Goal: Task Accomplishment & Management: Complete application form

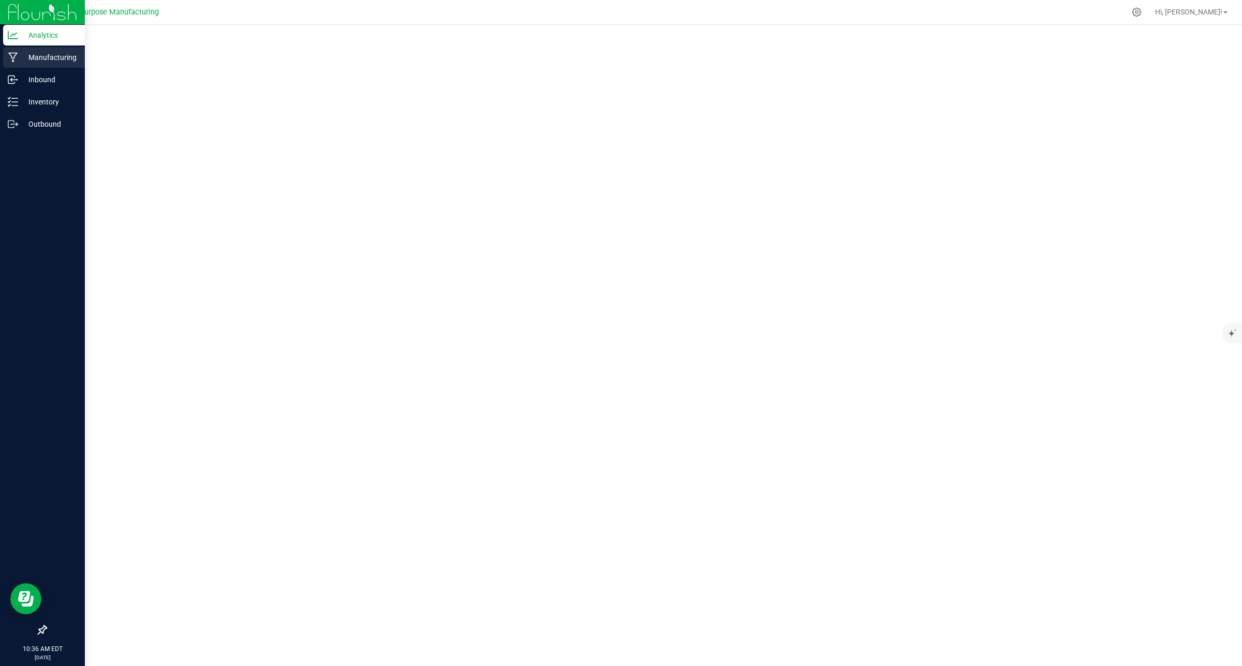
click at [45, 60] on p "Manufacturing" at bounding box center [49, 57] width 62 height 12
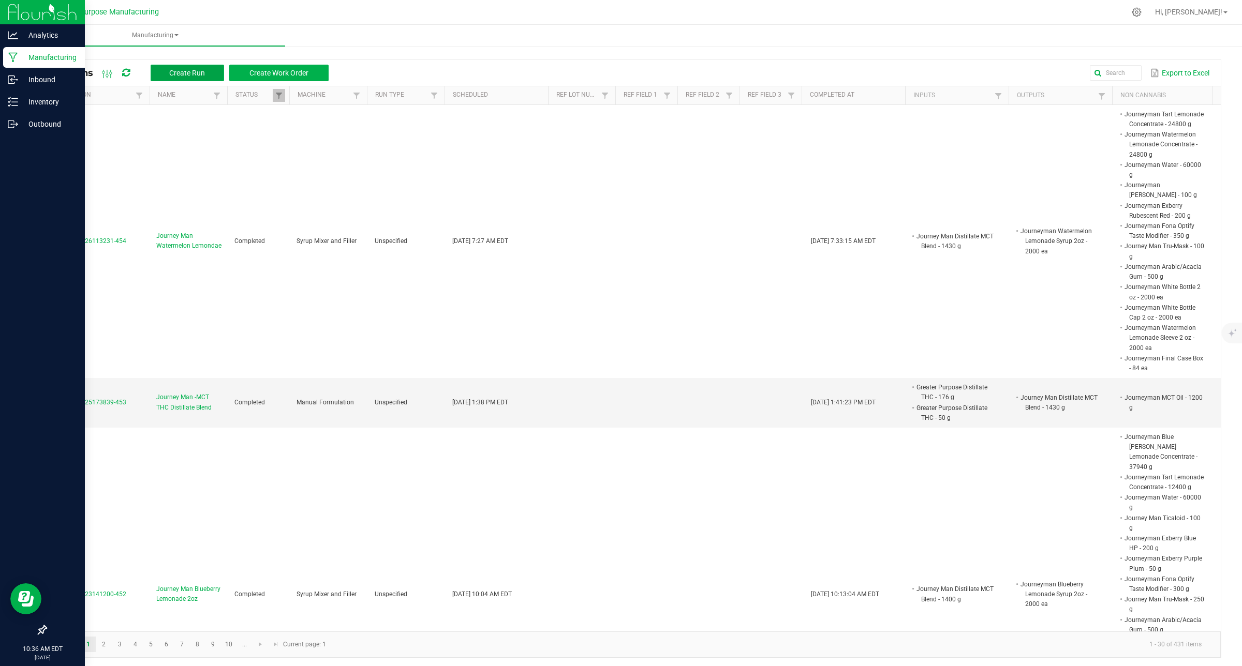
click at [187, 74] on span "Create Run" at bounding box center [187, 73] width 36 height 8
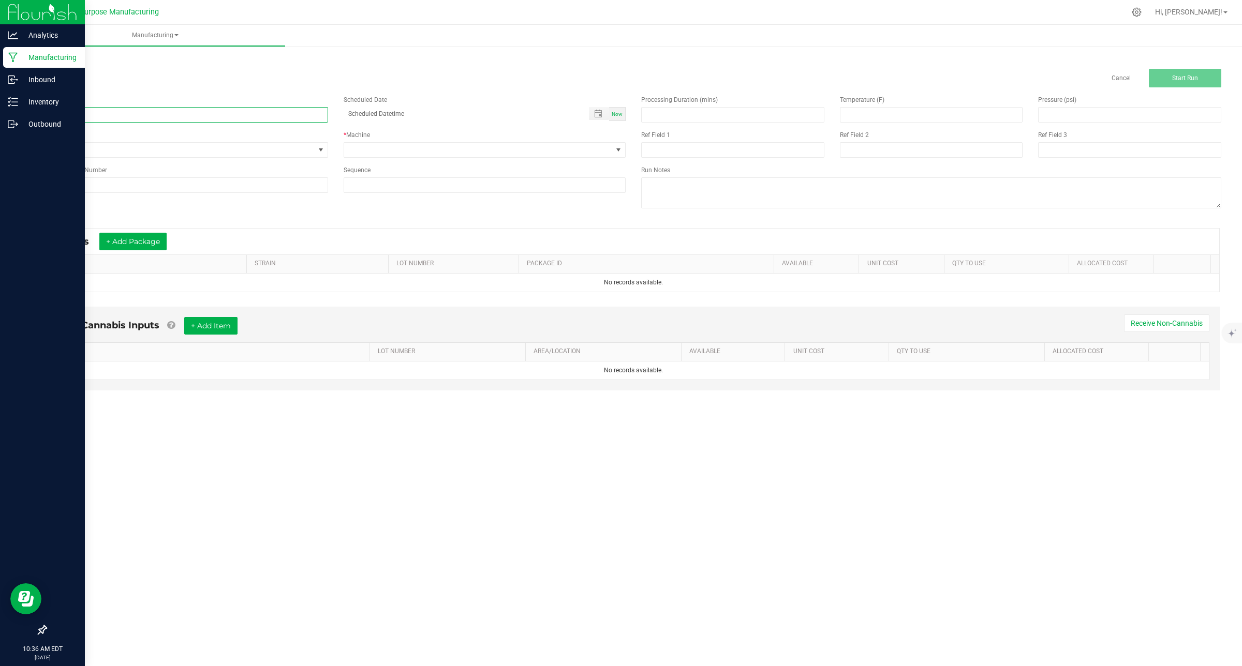
click at [149, 111] on input at bounding box center [187, 115] width 283 height 16
type input "JSB Fruit Salad preroll blend"
click at [616, 111] on span "Now" at bounding box center [617, 114] width 11 height 6
type input "08/26/2025 10:43 AM"
click at [423, 151] on span at bounding box center [478, 150] width 269 height 14
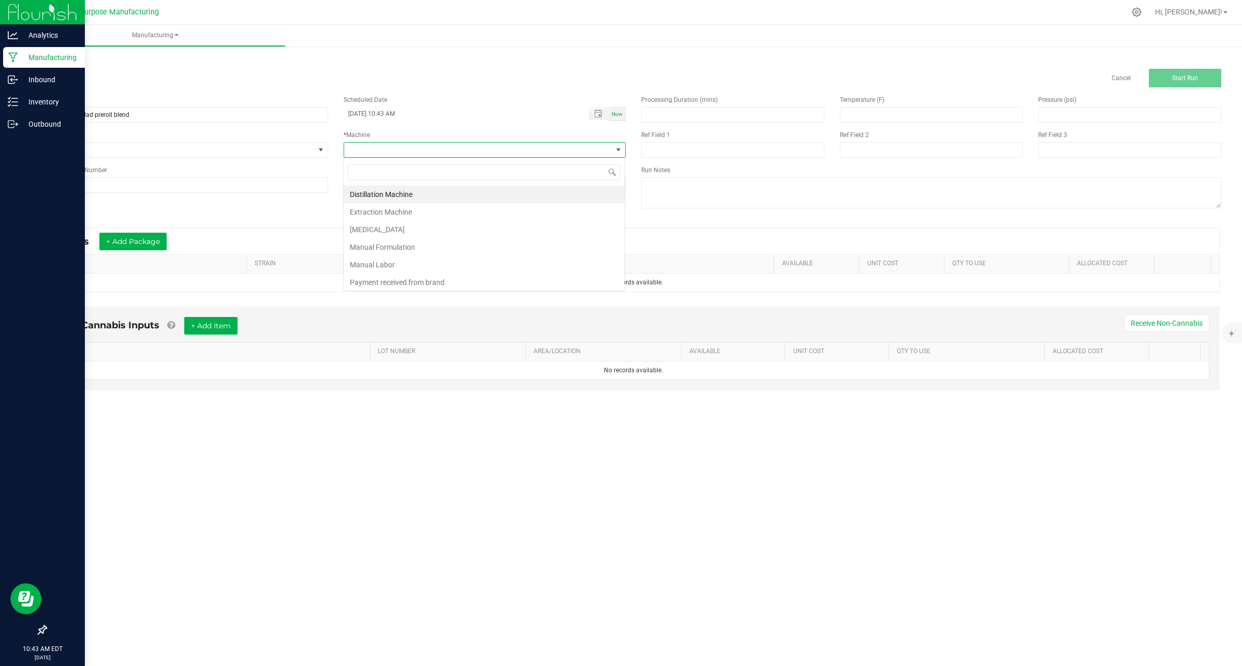
scroll to position [16, 283]
click at [398, 232] on li "[MEDICAL_DATA]" at bounding box center [484, 230] width 281 height 18
click at [319, 149] on span at bounding box center [321, 150] width 8 height 8
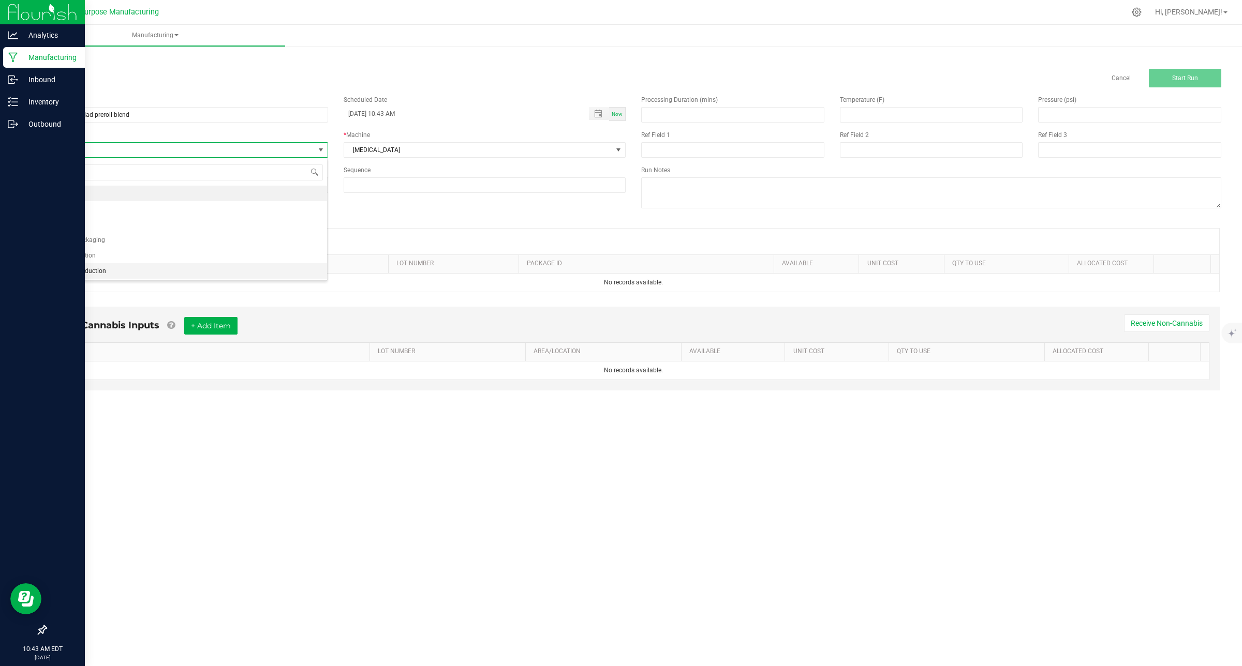
click at [127, 271] on li "Pre-Roll Production" at bounding box center [186, 271] width 281 height 16
click at [141, 236] on button "+ Add Package" at bounding box center [132, 242] width 67 height 18
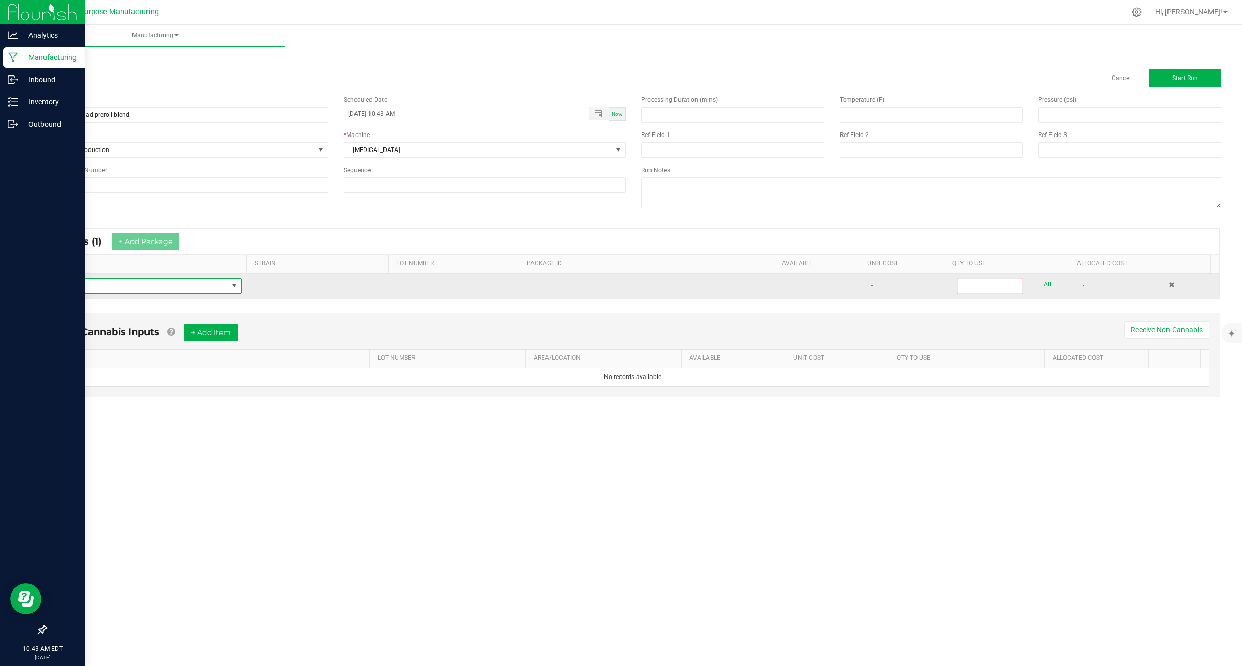
click at [132, 285] on span "NO DATA FOUND" at bounding box center [141, 286] width 174 height 14
type input "s"
click at [144, 283] on span "NO DATA FOUND" at bounding box center [141, 286] width 174 height 14
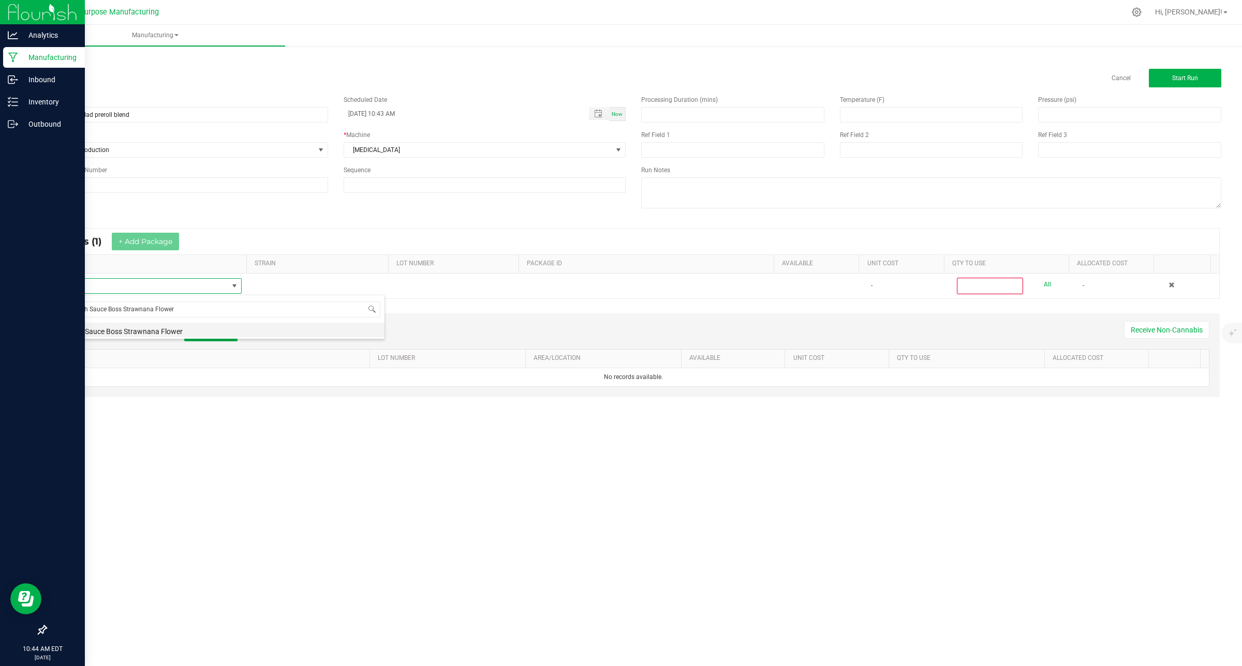
click at [141, 331] on li "Jewish Sauce Boss Strawnana Flower" at bounding box center [219, 330] width 330 height 14
type input "0"
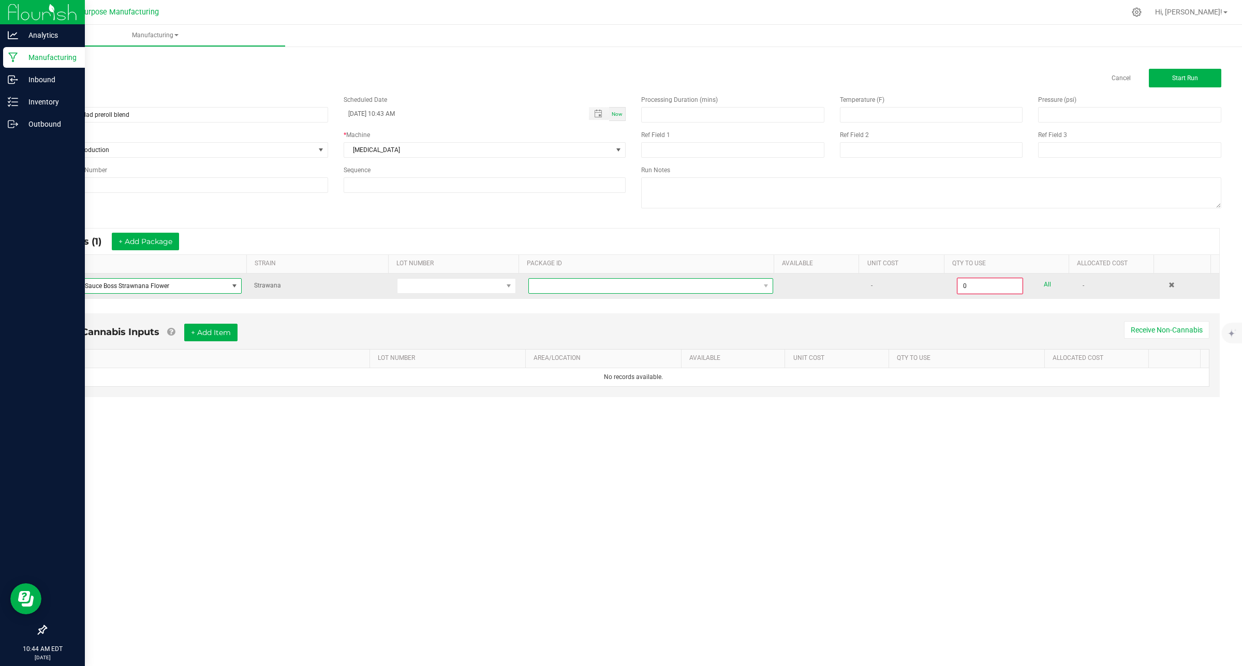
click at [554, 286] on span "NO DATA FOUND" at bounding box center [644, 286] width 231 height 14
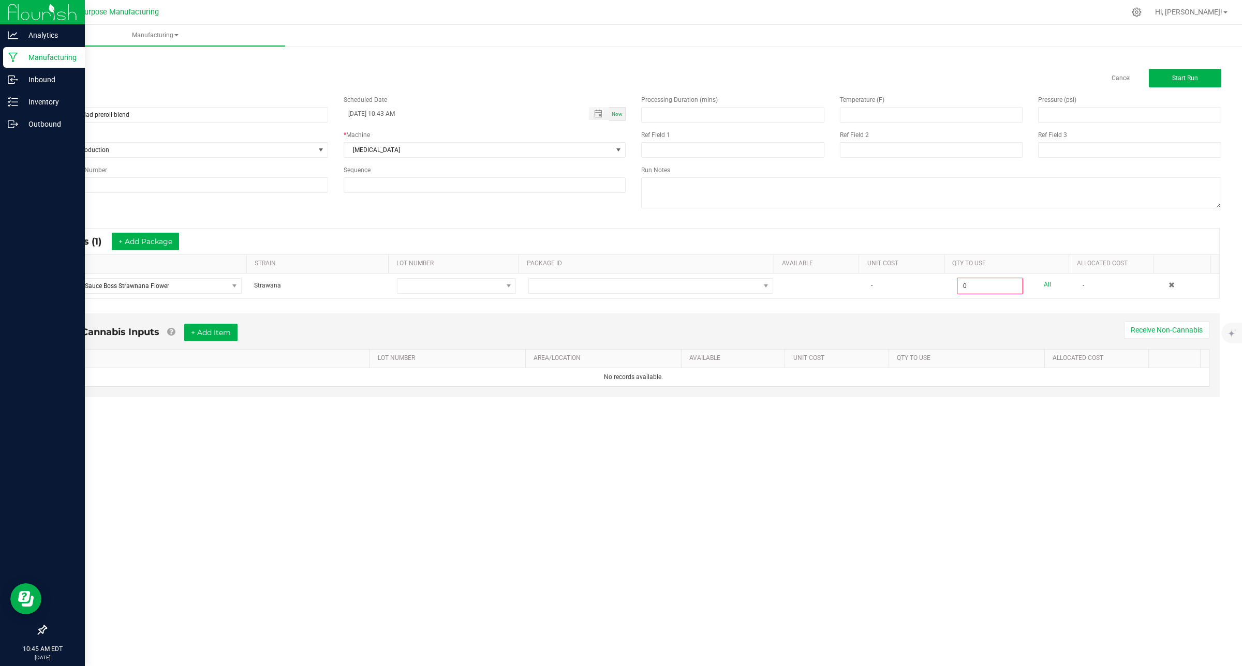
click at [62, 57] on link "< All Runs" at bounding box center [59, 58] width 27 height 7
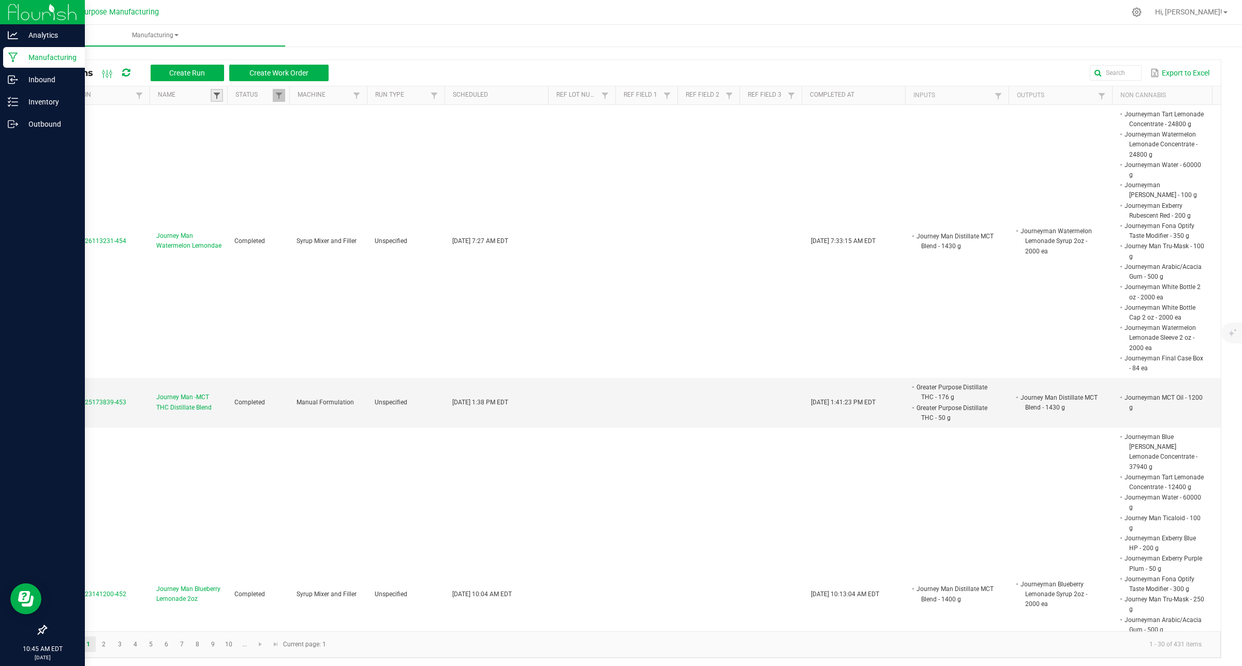
click at [220, 94] on span at bounding box center [217, 96] width 8 height 8
click at [244, 116] on input at bounding box center [290, 119] width 138 height 16
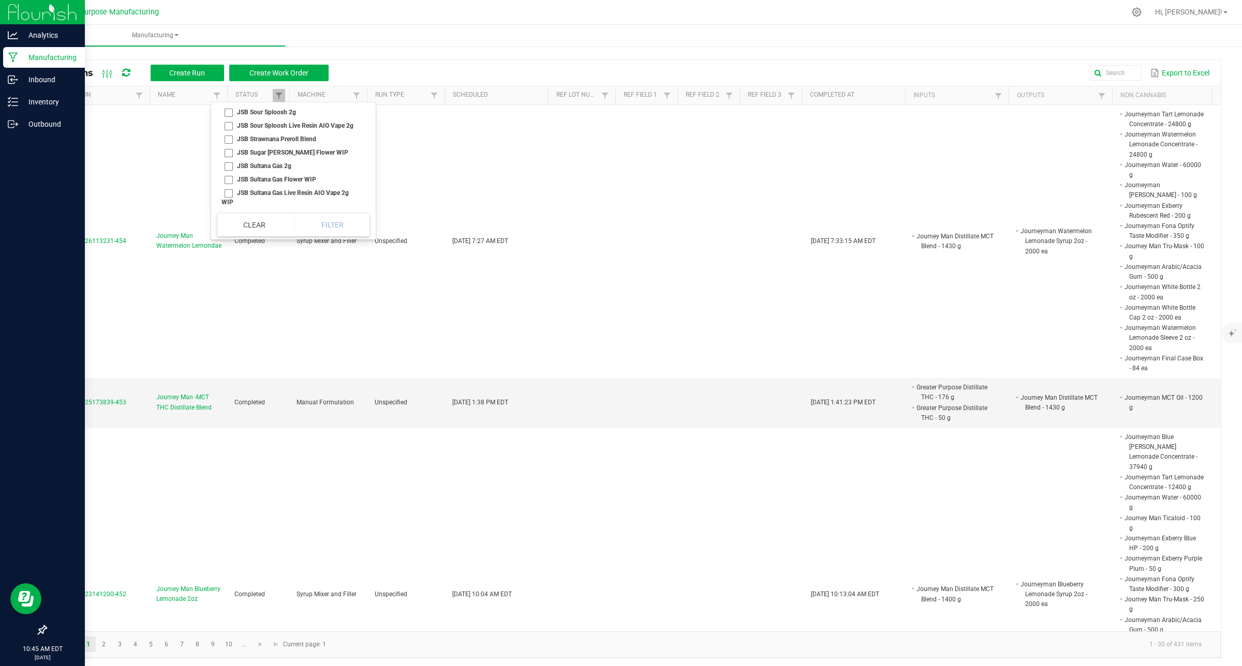
scroll to position [170, 0]
type input "jsb"
click at [231, 146] on li "JSB Strawnana Preroll Blend" at bounding box center [290, 138] width 146 height 13
checkbox Blend "true"
click at [333, 224] on button "Filter" at bounding box center [332, 225] width 75 height 23
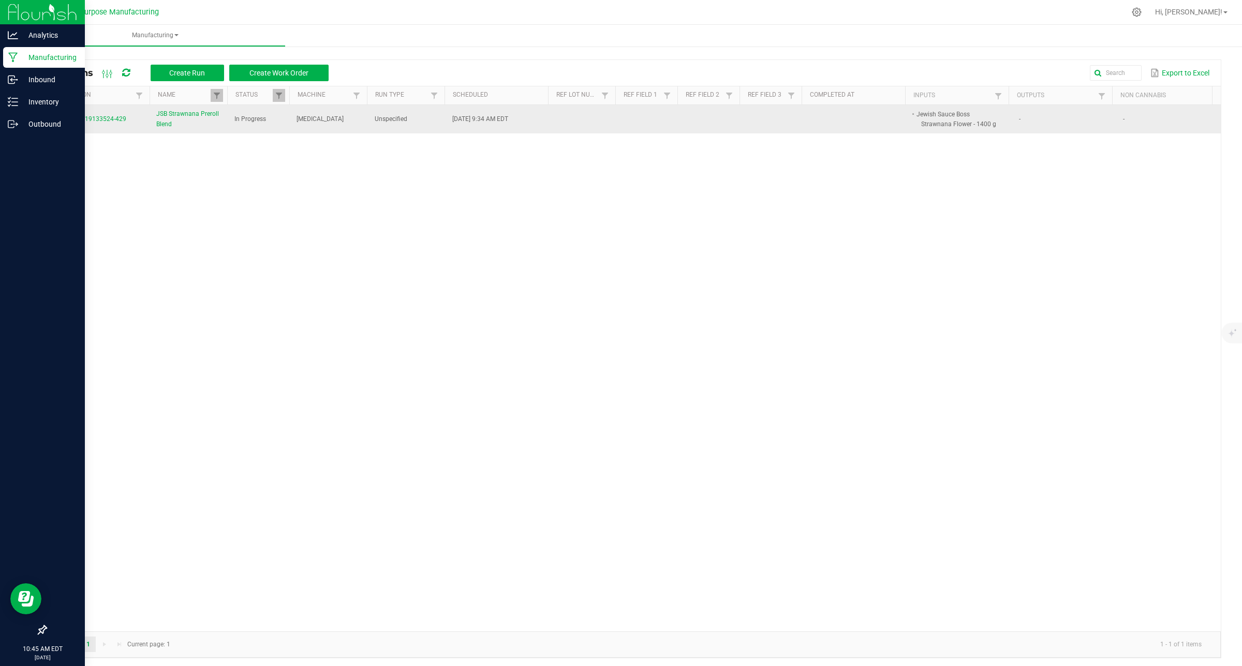
click at [169, 124] on span "JSB Strawnana Preroll Blend" at bounding box center [189, 119] width 66 height 20
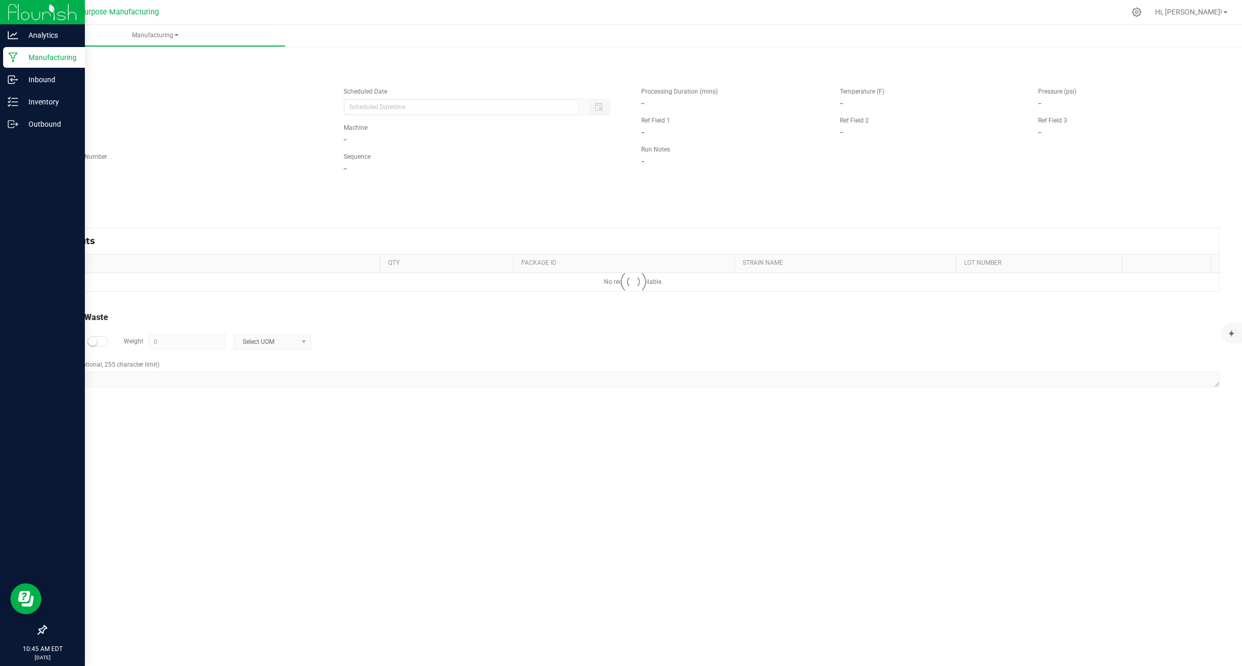
type input "08/19/2025 9:34 AM"
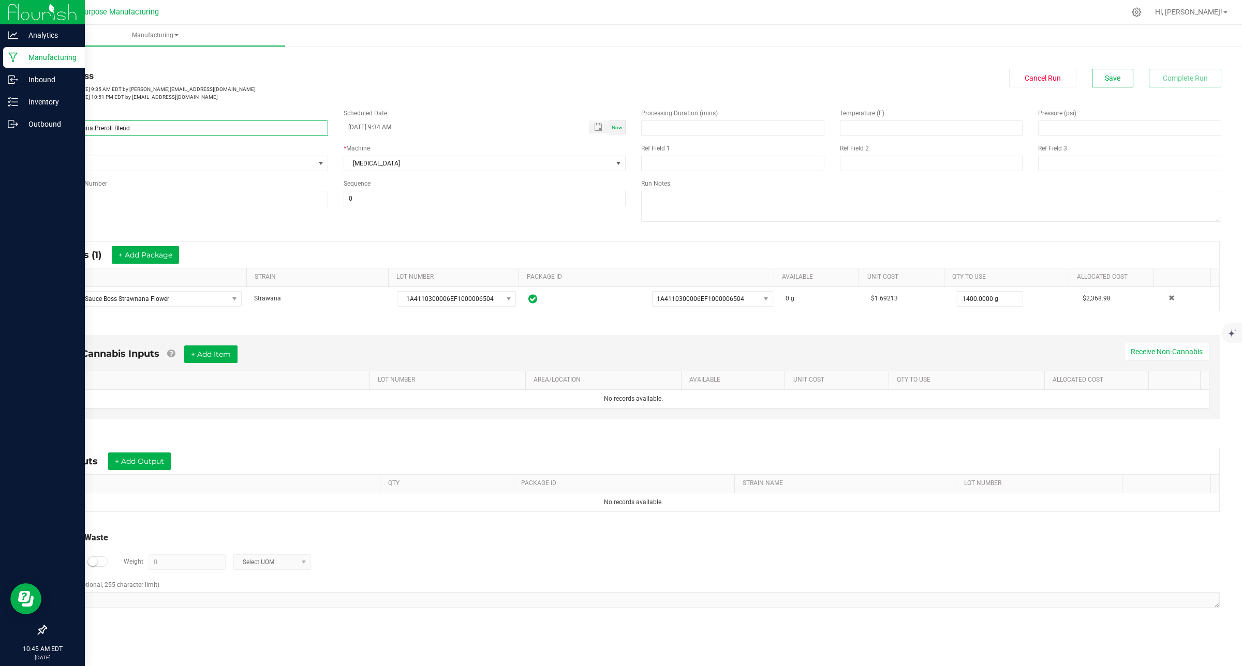
drag, startPoint x: 64, startPoint y: 126, endPoint x: 93, endPoint y: 128, distance: 29.6
click at [93, 128] on input "JSB Strawnana Preroll Blend" at bounding box center [187, 129] width 283 height 16
type input "JSB Fruit Salad Preroll Blend"
click at [154, 255] on button "+ Add Package" at bounding box center [145, 255] width 67 height 18
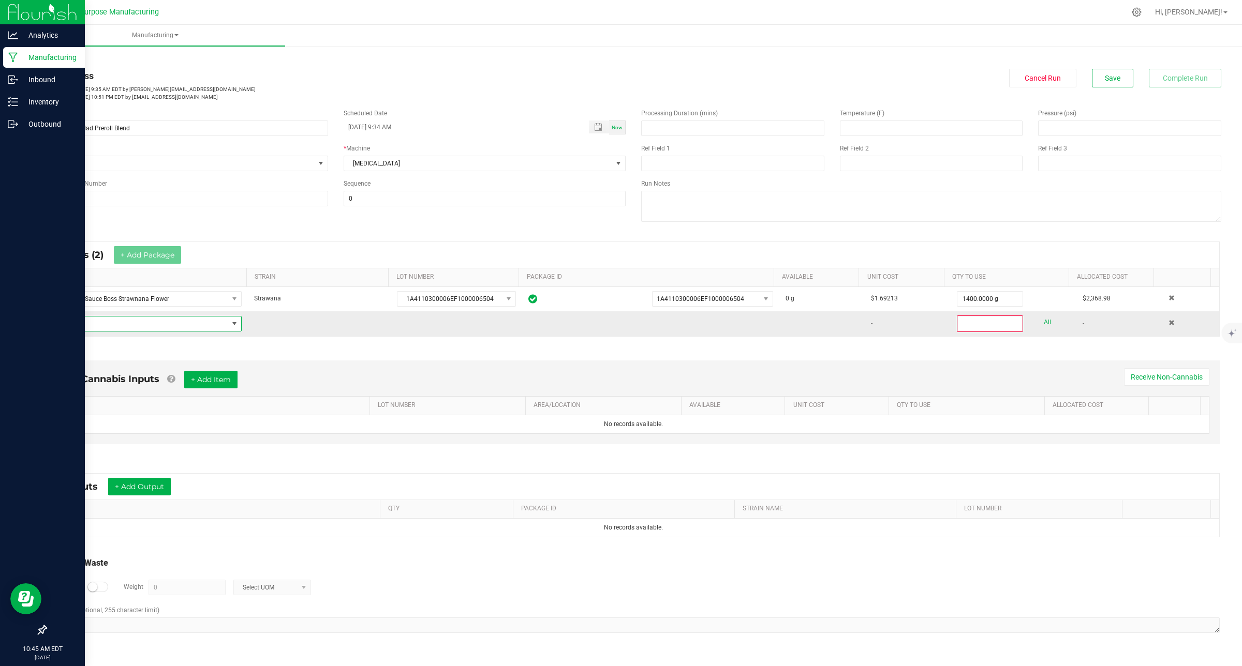
click at [123, 329] on span "NO DATA FOUND" at bounding box center [141, 324] width 174 height 14
click at [133, 327] on span "NO DATA FOUND" at bounding box center [141, 324] width 174 height 14
type input "Jewish Sauce Boss Ky Jealous Flower"
click at [140, 366] on li "Jewish Sauce Boss Ky Jealous Flower" at bounding box center [219, 368] width 330 height 14
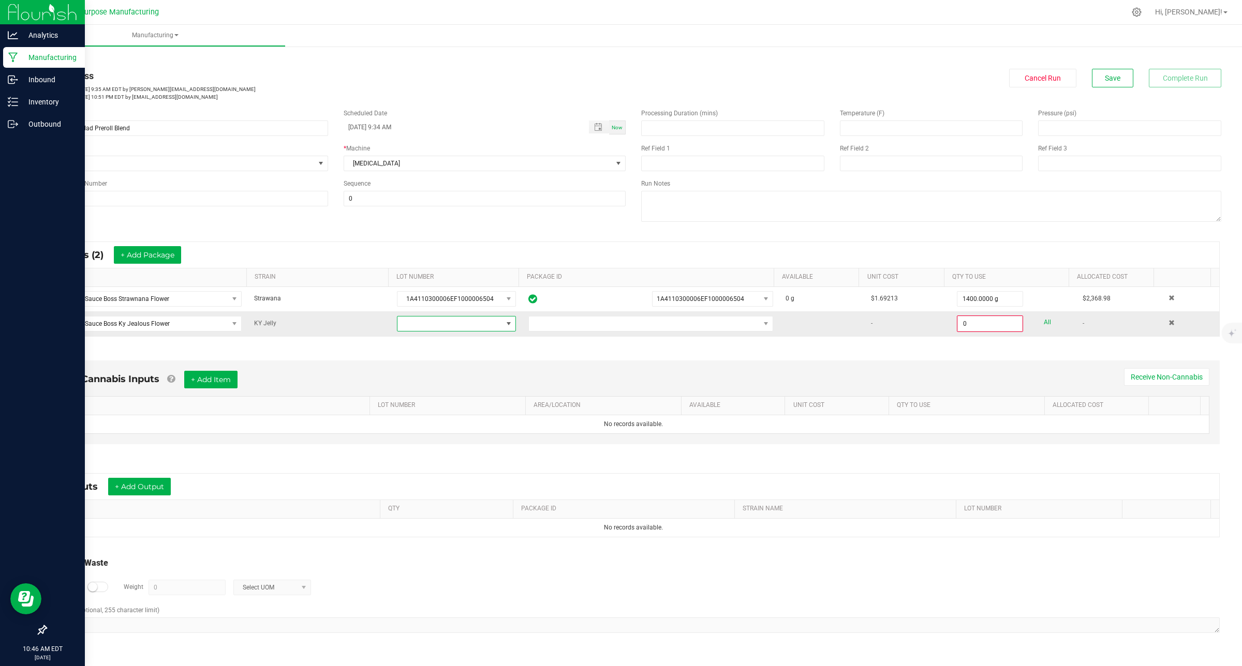
click at [494, 322] on span at bounding box center [449, 324] width 105 height 14
click at [487, 389] on li "1A4110300006EF1000006504" at bounding box center [452, 388] width 117 height 18
click at [713, 330] on span at bounding box center [644, 324] width 231 height 14
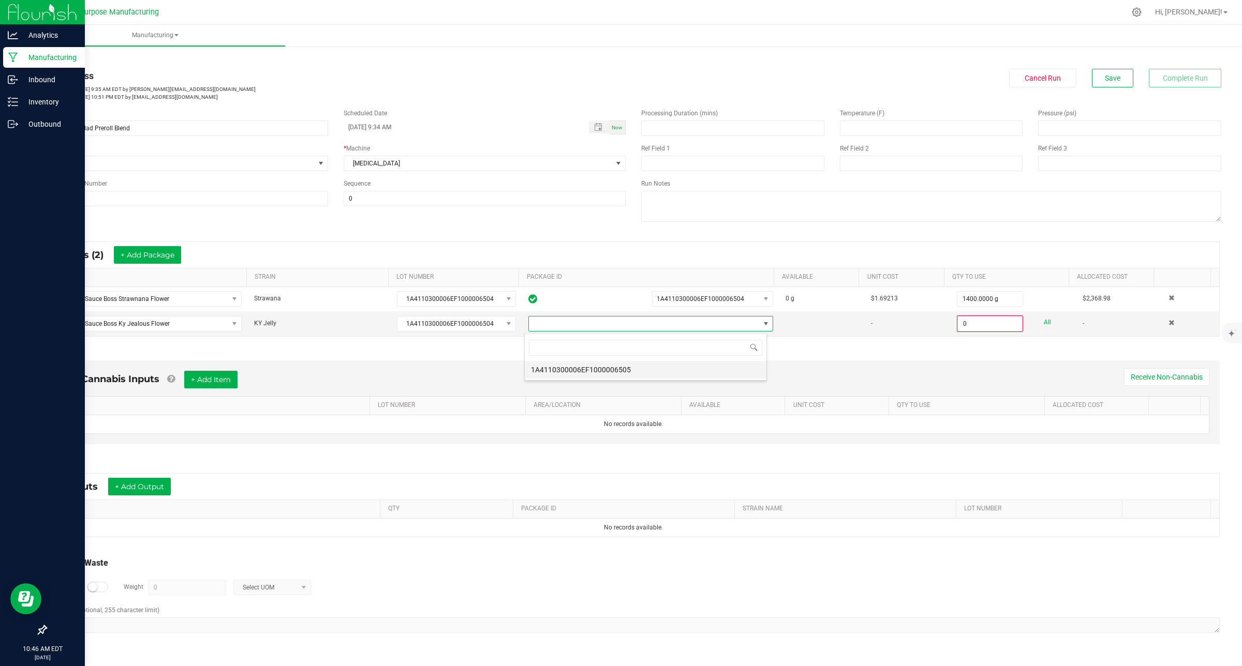
click at [653, 375] on li "1A4110300006EF1000006505" at bounding box center [646, 370] width 242 height 18
click at [489, 330] on span "1A4110300006EF1000006504" at bounding box center [449, 324] width 105 height 14
click at [1044, 321] on link "All" at bounding box center [1047, 323] width 7 height 14
type input "1400.0000 g"
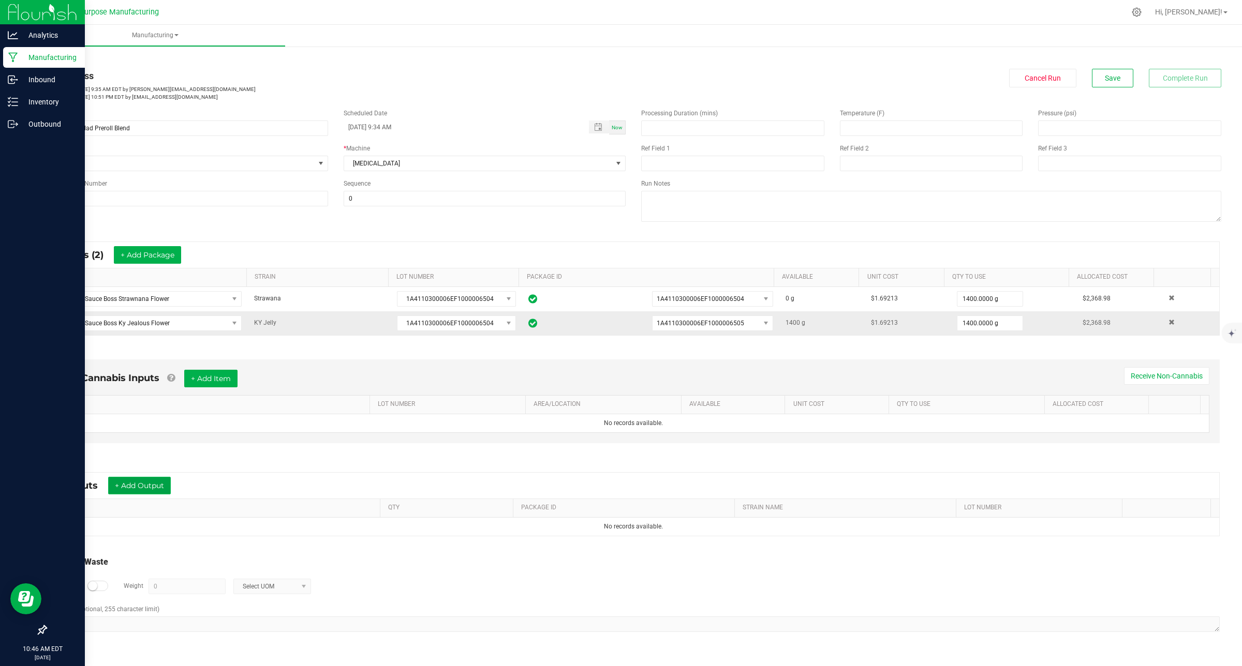
click at [132, 488] on button "+ Add Output" at bounding box center [139, 486] width 63 height 18
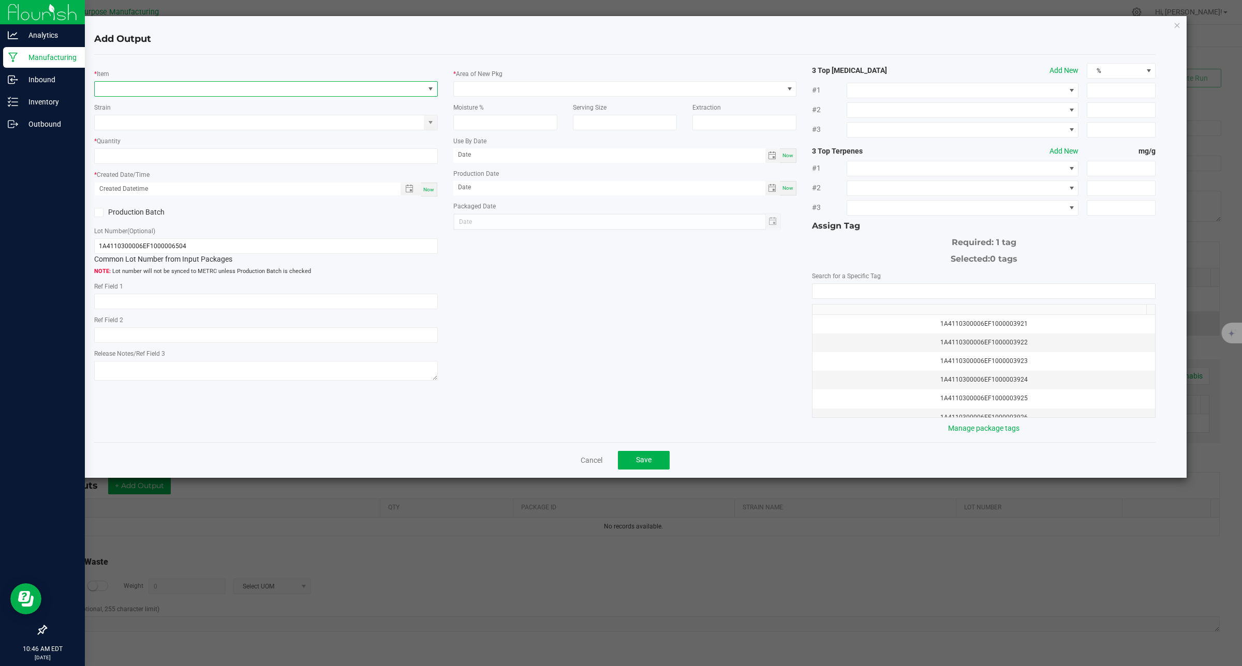
click at [215, 89] on span "NO DATA FOUND" at bounding box center [260, 89] width 330 height 14
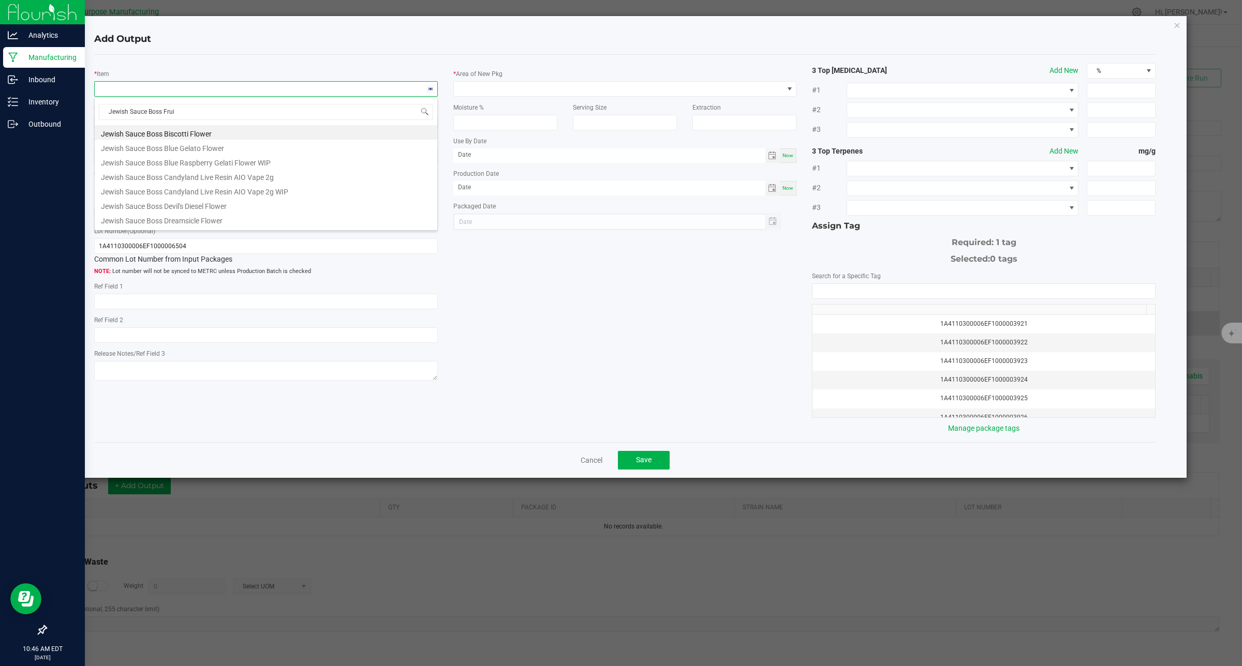
type input "[DEMOGRAPHIC_DATA] Sauce Boss Fruit"
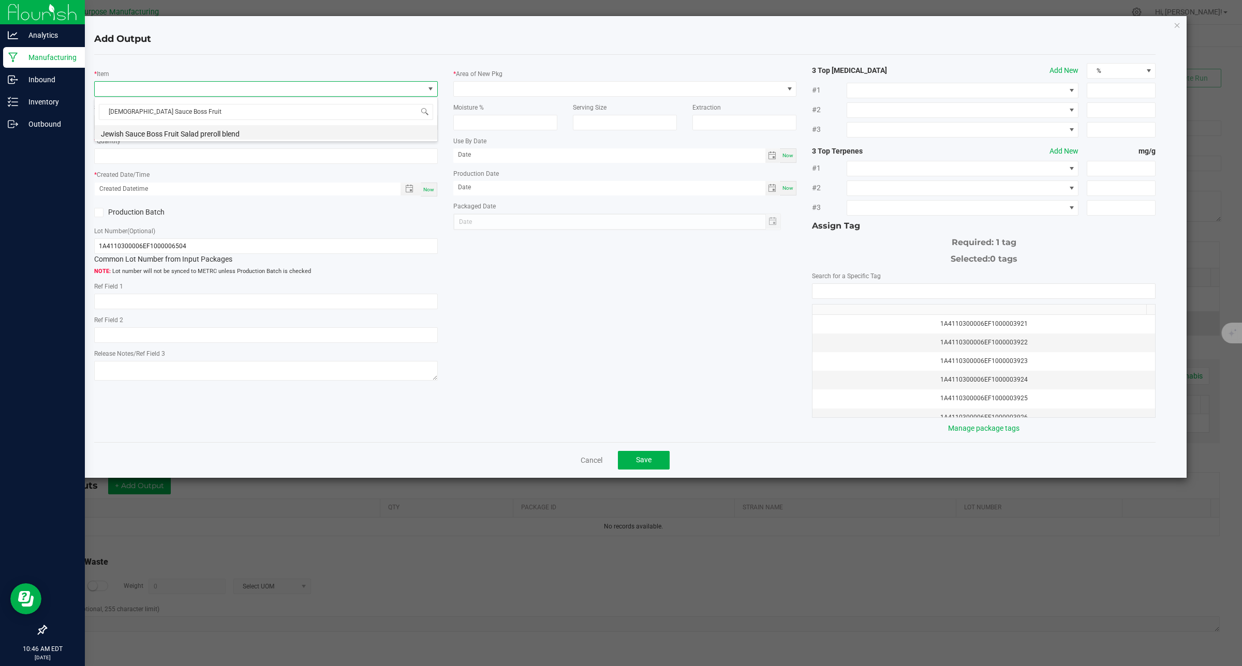
click at [207, 133] on li "Jewish Sauce Boss Fruit Salad preroll blend" at bounding box center [266, 132] width 343 height 14
type input "0.0000 g"
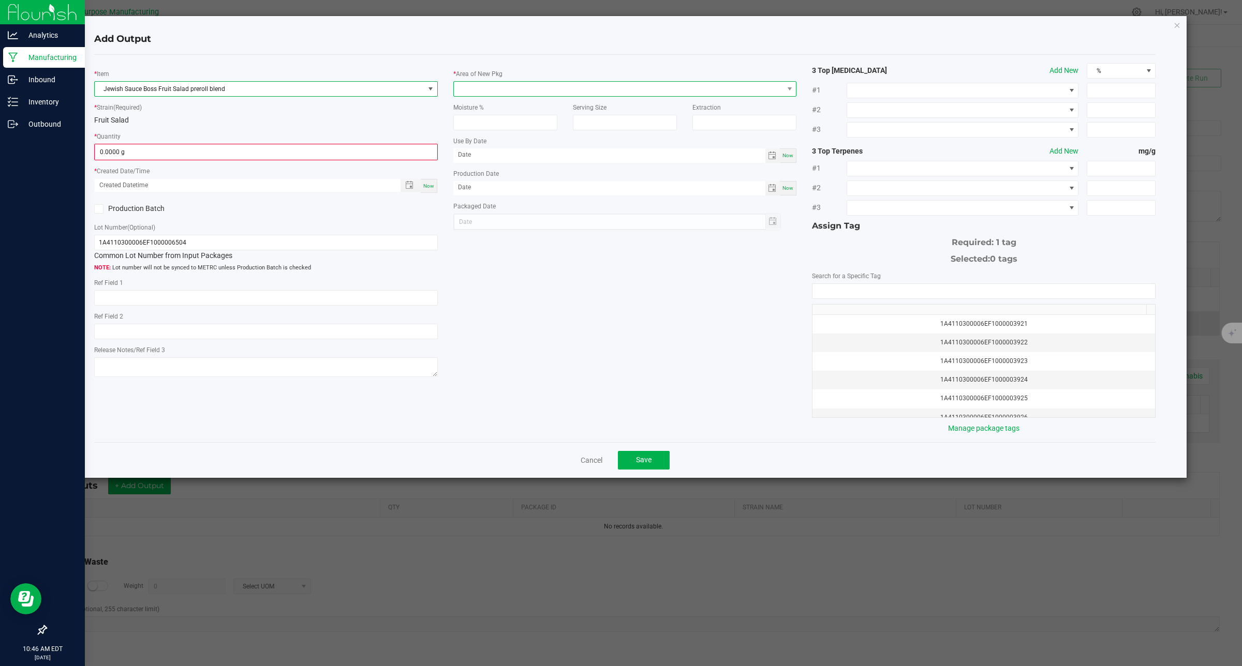
click at [568, 92] on span at bounding box center [619, 89] width 330 height 14
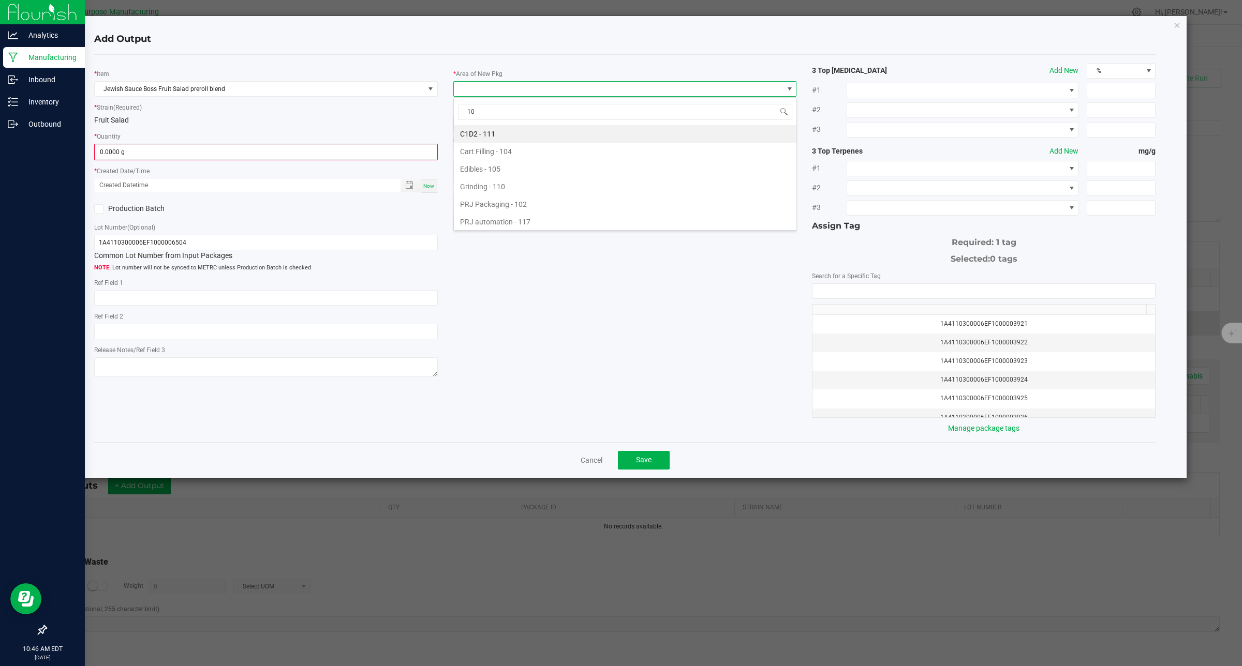
type input "108"
click at [535, 135] on li "Vault - 108" at bounding box center [625, 134] width 343 height 18
click at [407, 151] on input "0" at bounding box center [266, 152] width 342 height 14
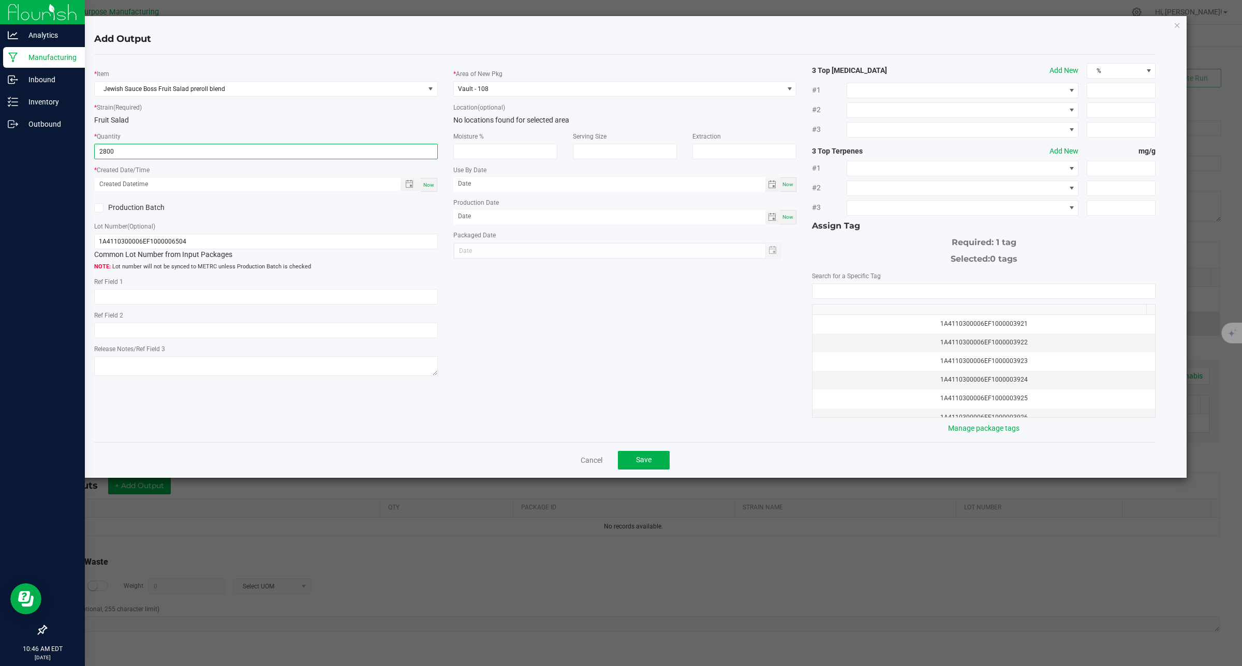
type input "2800"
type input "month/day/year hour:minute AM"
type input "2800.0000 g"
click at [433, 185] on span "Now" at bounding box center [428, 185] width 11 height 6
type input "08/26/2025 10:46 AM"
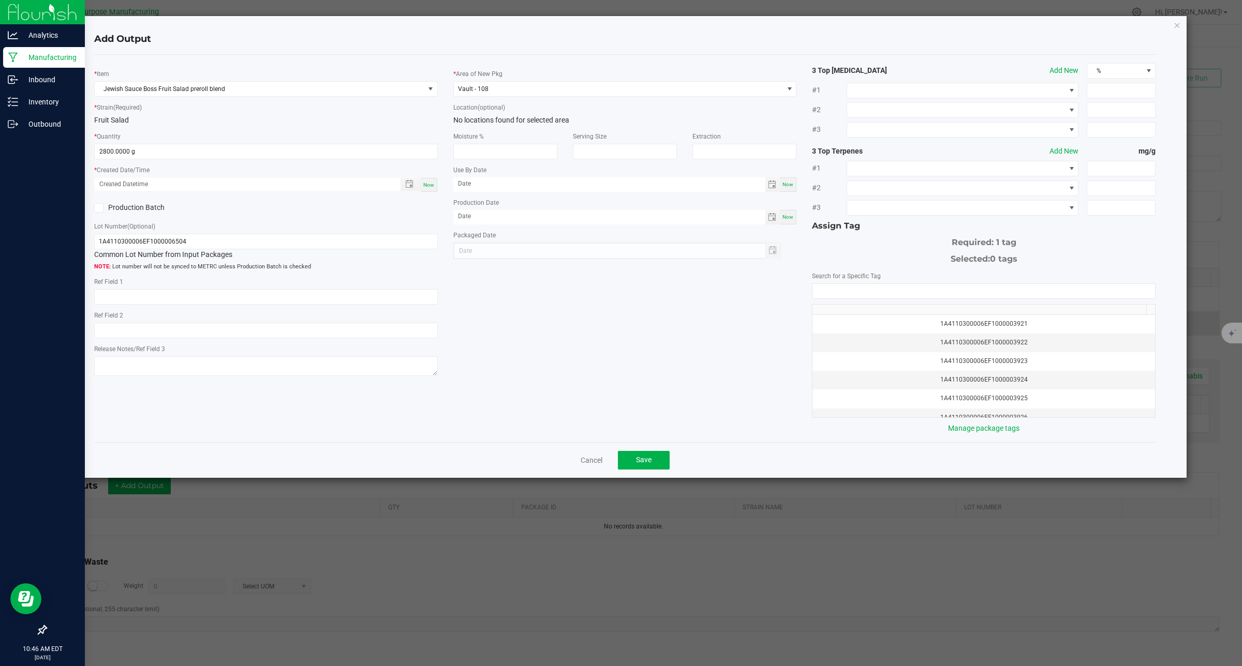
type input "[DATE]"
click at [99, 208] on icon at bounding box center [98, 208] width 7 height 0
click at [0, 0] on input "Production Batch" at bounding box center [0, 0] width 0 height 0
click at [1023, 295] on input "NO DATA FOUND" at bounding box center [983, 291] width 343 height 14
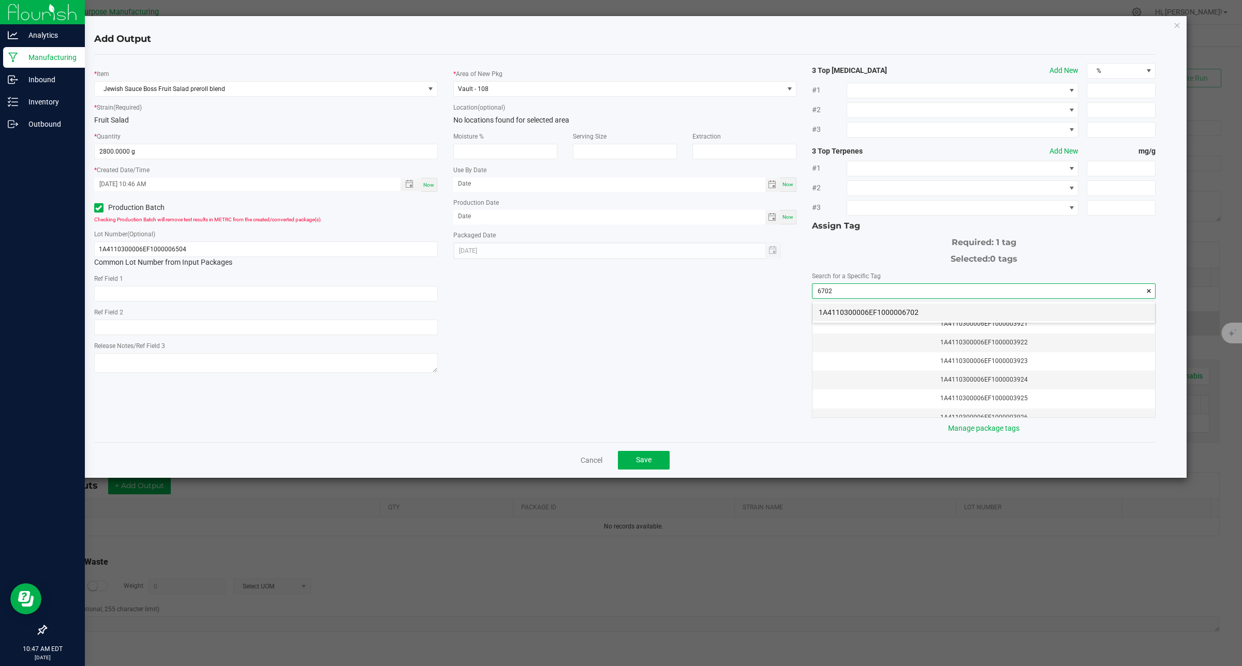
click at [969, 311] on li "1A4110300006EF1000006702" at bounding box center [983, 313] width 343 height 18
type input "1A4110300006EF1000006702"
click at [650, 459] on span "Save" at bounding box center [644, 460] width 16 height 8
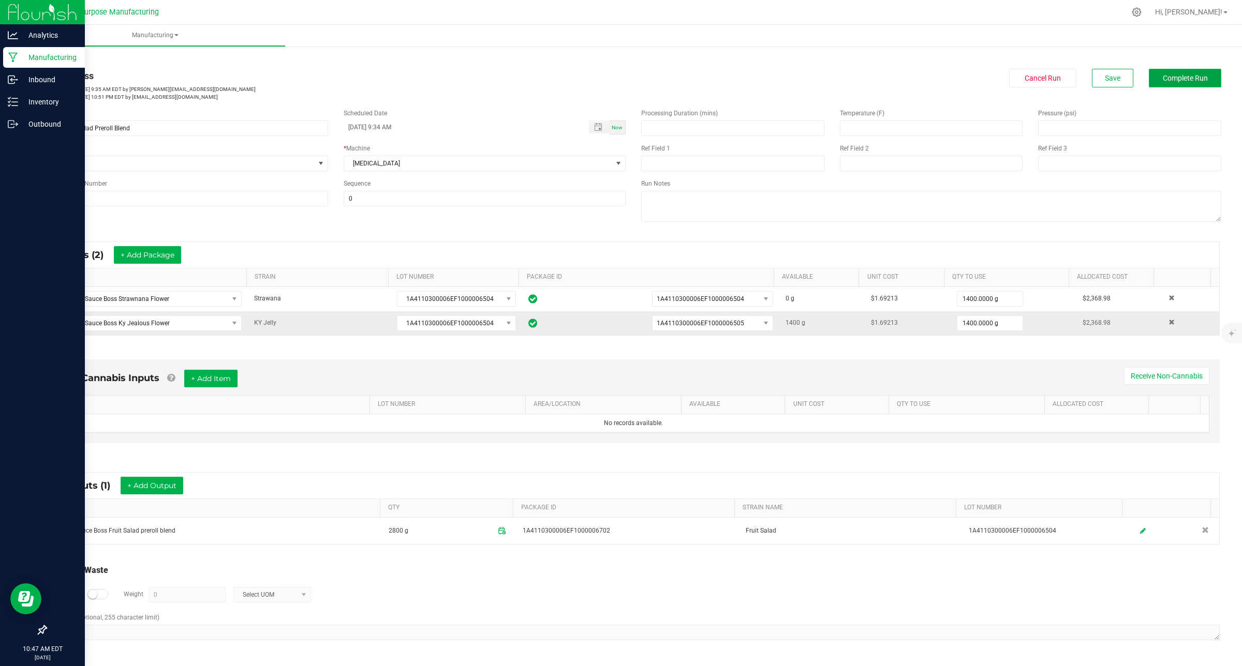
click at [1192, 79] on span "Complete Run" at bounding box center [1185, 78] width 45 height 8
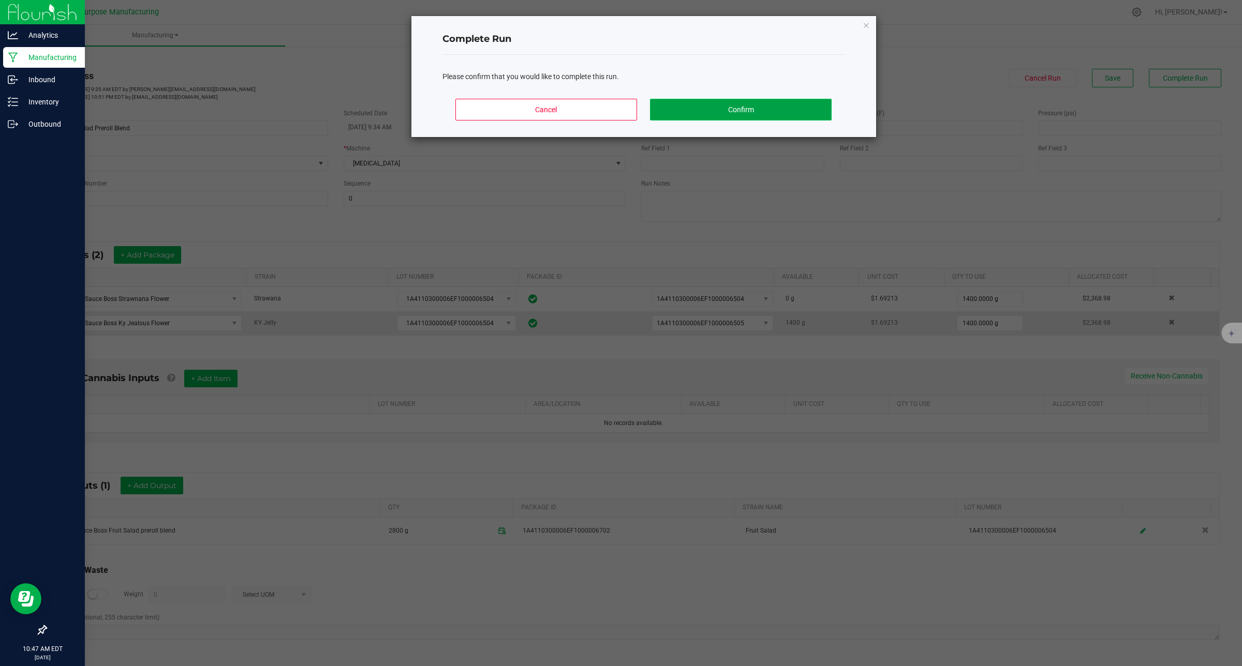
click at [800, 112] on button "Confirm" at bounding box center [740, 110] width 181 height 22
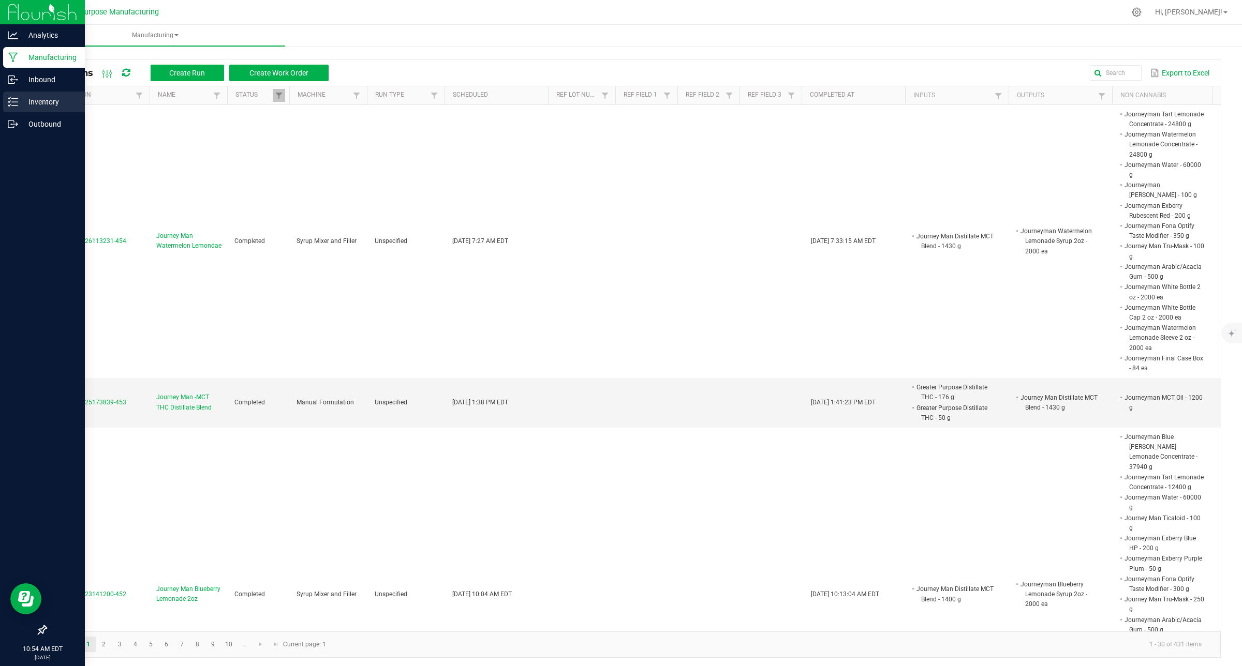
click at [24, 105] on p "Inventory" at bounding box center [49, 102] width 62 height 12
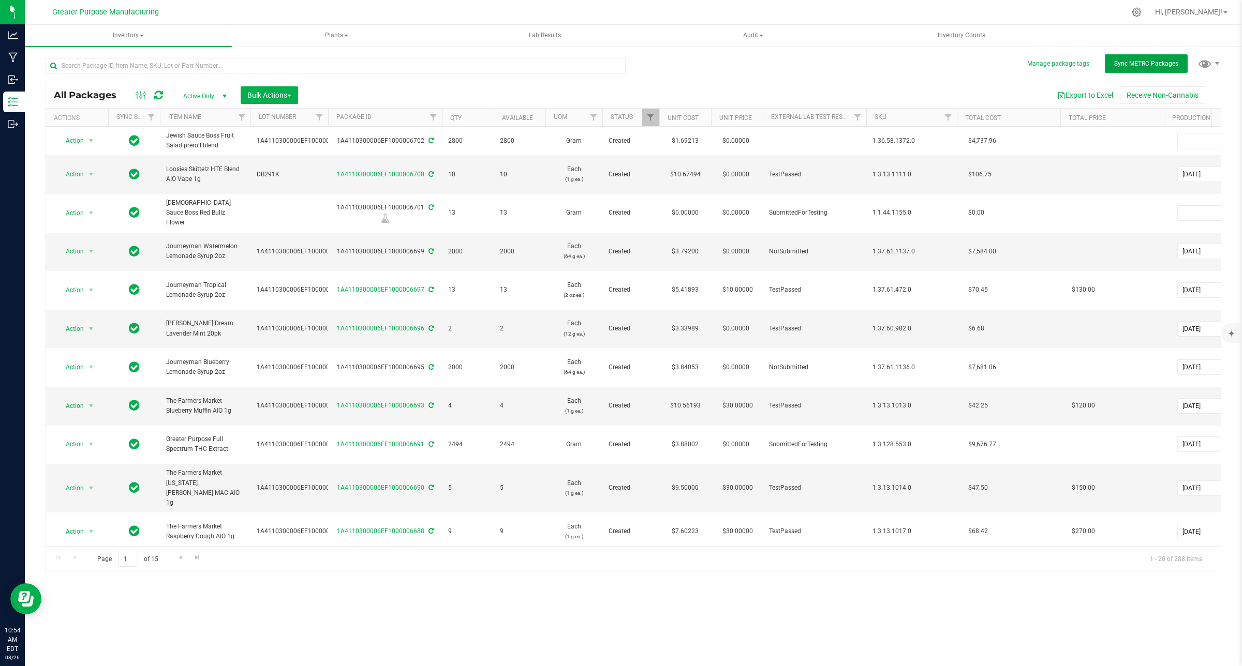
click at [1124, 67] on button "Sync METRC Packages" at bounding box center [1146, 63] width 83 height 19
click at [316, 64] on input "text" at bounding box center [336, 66] width 580 height 16
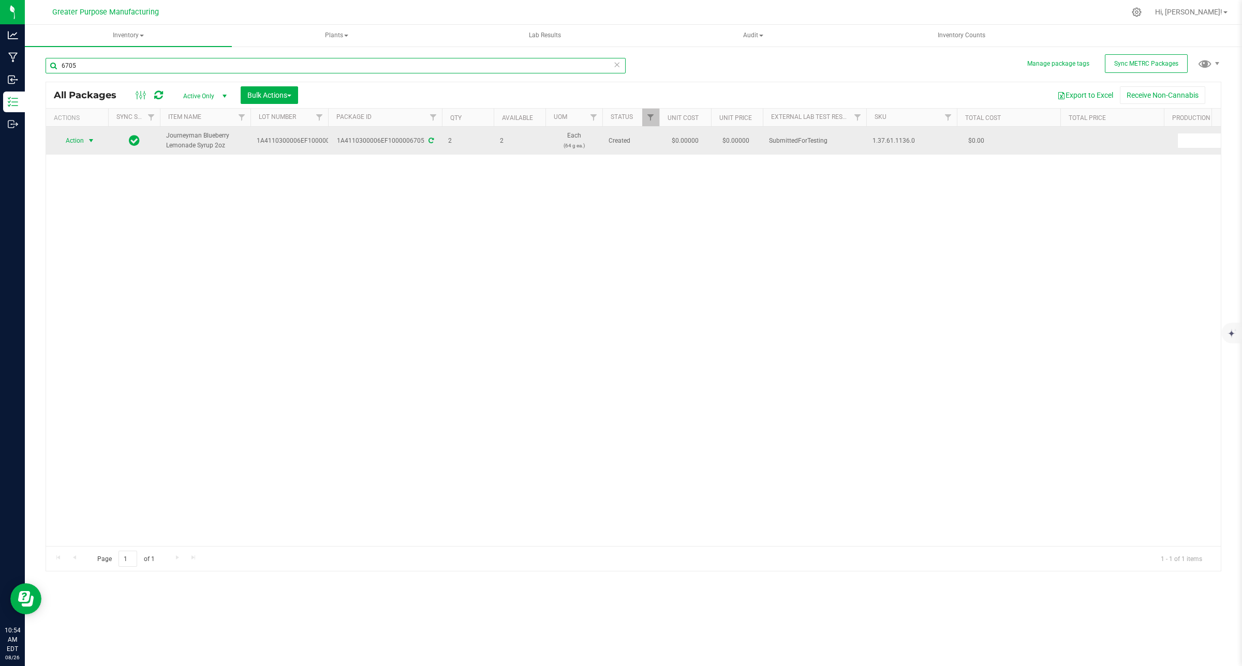
type input "6705"
click at [92, 139] on span "select" at bounding box center [91, 141] width 8 height 8
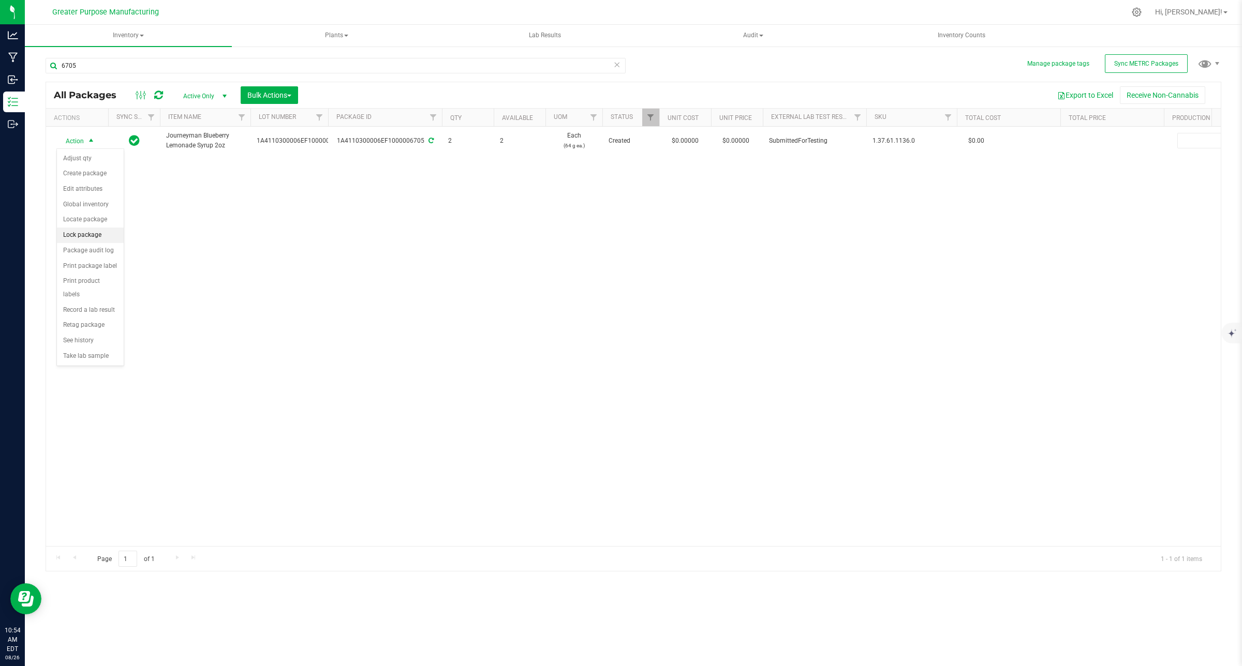
click at [88, 239] on li "Lock package" at bounding box center [90, 236] width 67 height 16
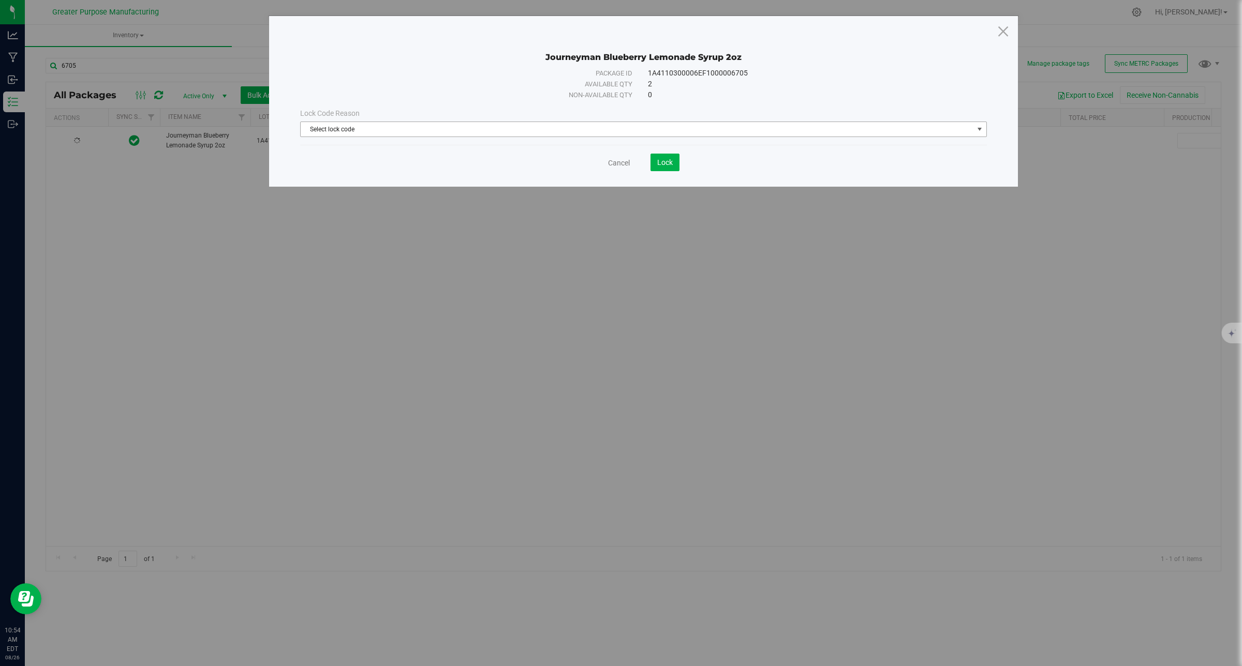
click at [457, 123] on span "Select lock code" at bounding box center [637, 129] width 673 height 14
click at [417, 161] on li "Quarantine Lock" at bounding box center [643, 163] width 685 height 16
click at [668, 166] on span "Lock" at bounding box center [665, 162] width 16 height 8
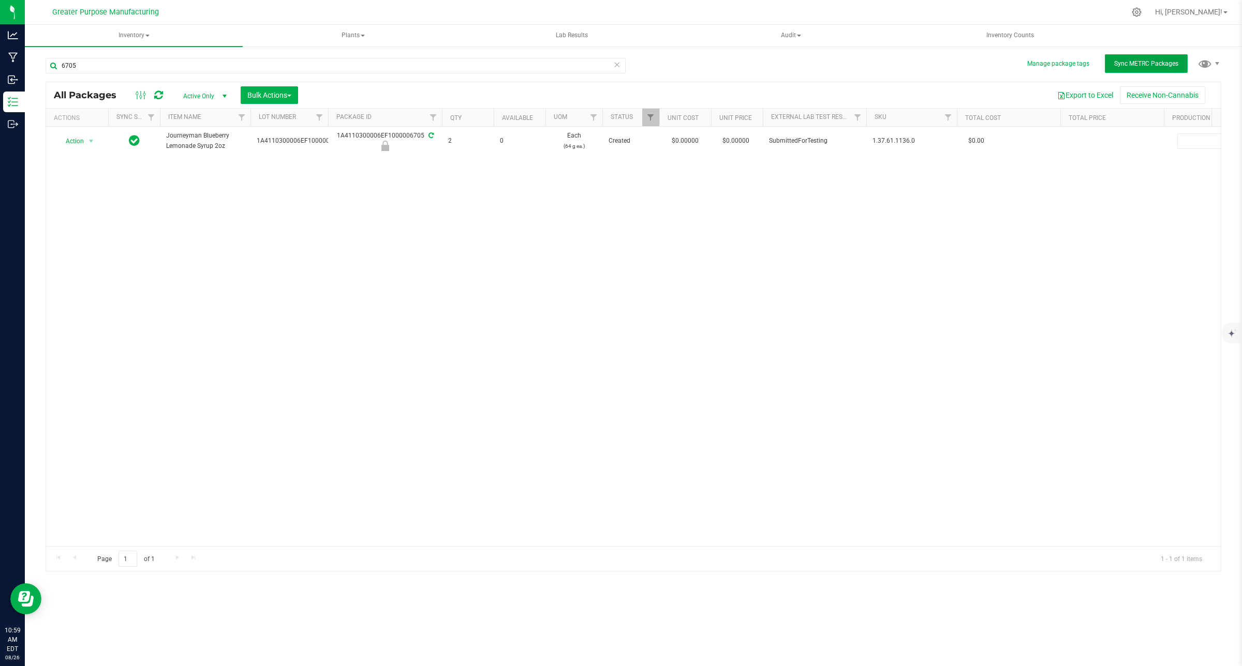
click at [1165, 68] on button "Sync METRC Packages" at bounding box center [1146, 63] width 83 height 19
click at [83, 63] on input "6705" at bounding box center [336, 66] width 580 height 16
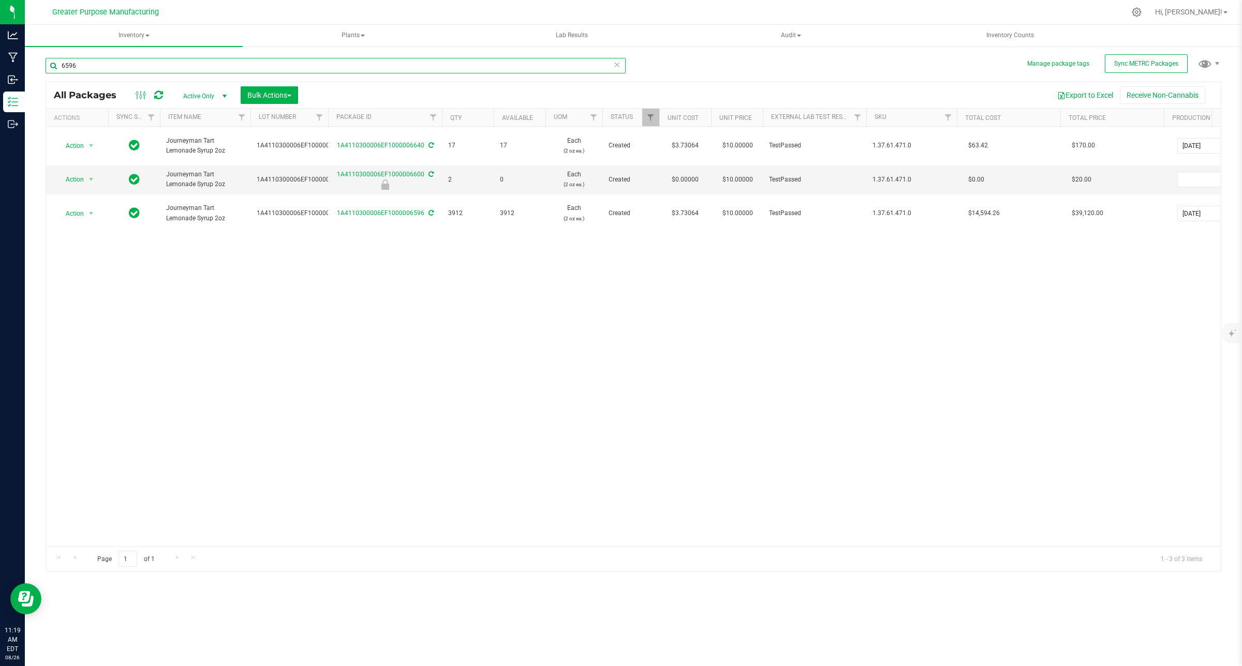
click at [441, 116] on div at bounding box center [442, 118] width 5 height 18
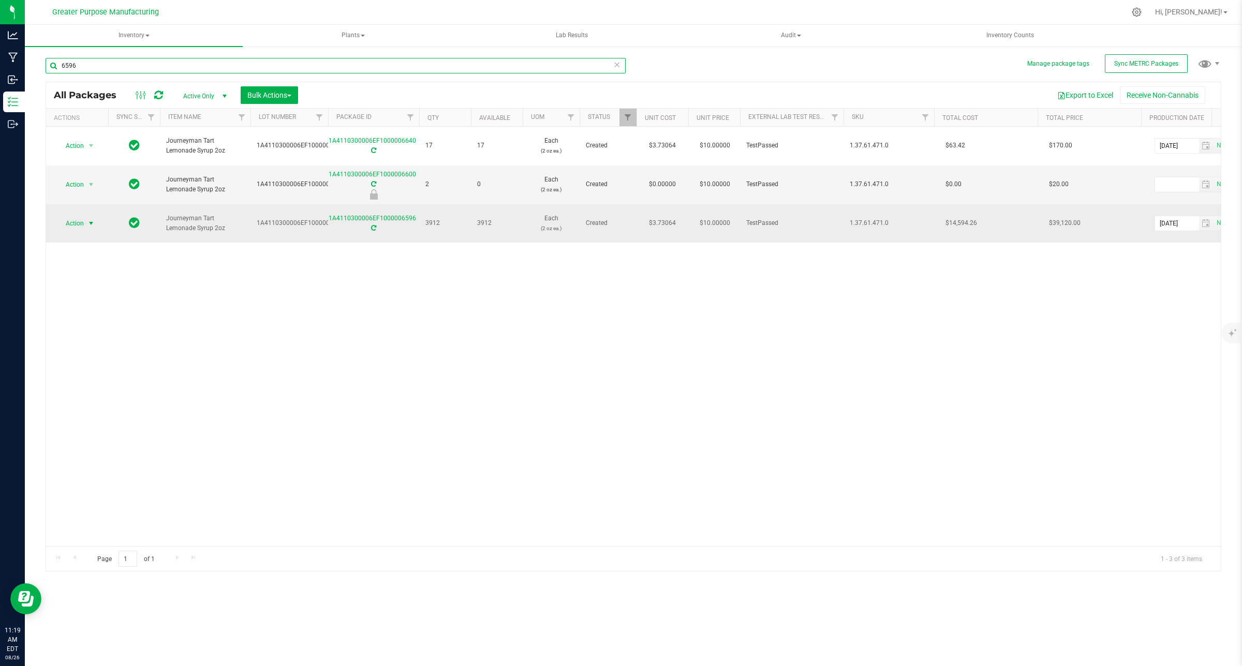
type input "6596"
click at [92, 219] on span "select" at bounding box center [91, 223] width 8 height 8
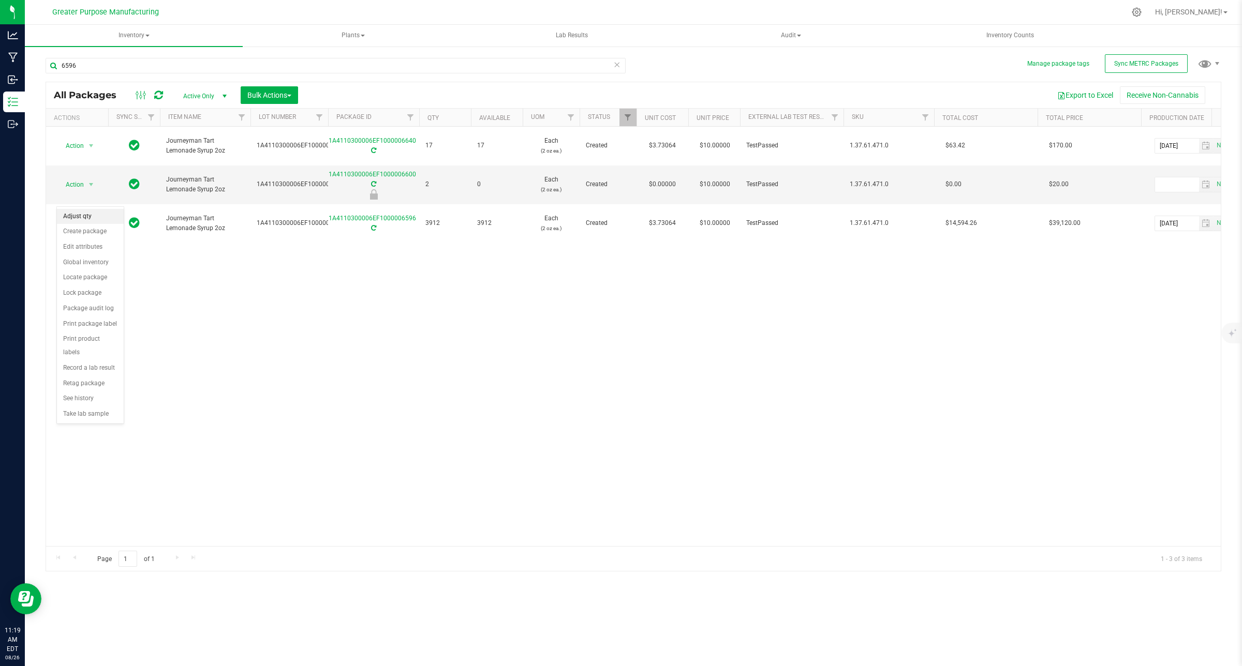
click at [88, 217] on li "Adjust qty" at bounding box center [90, 217] width 67 height 16
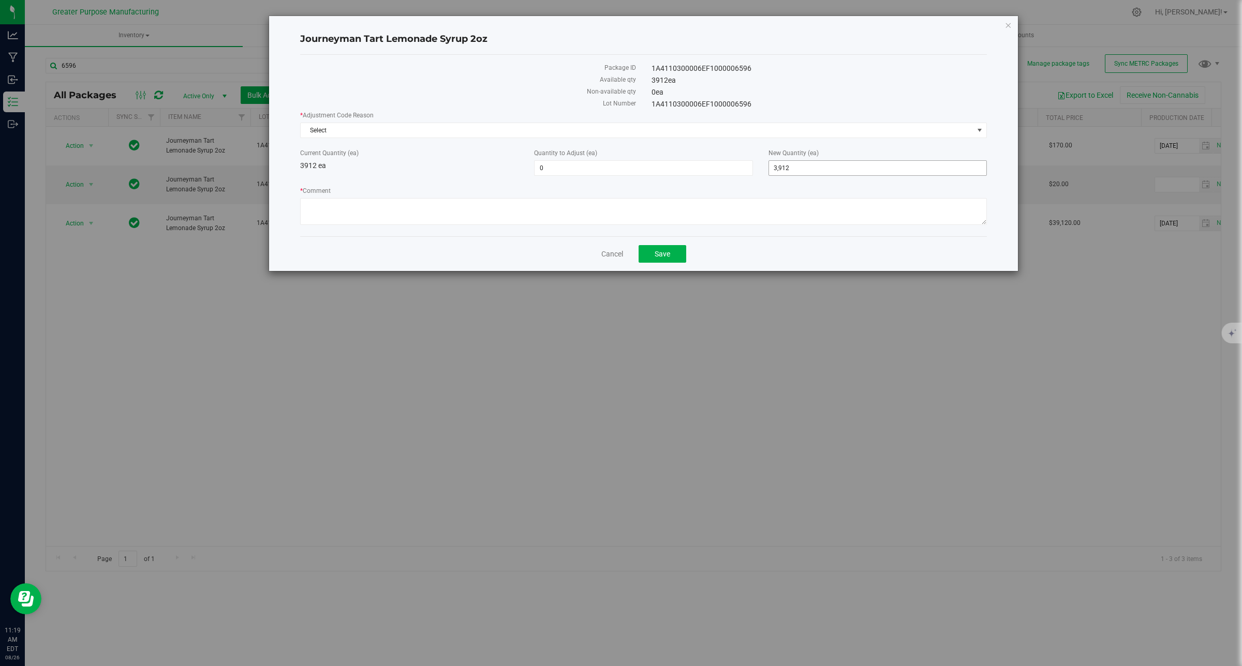
click at [794, 171] on span "3,912 3912" at bounding box center [877, 168] width 218 height 16
click at [794, 171] on input "3912" at bounding box center [877, 168] width 217 height 14
type input "1968"
type input "-1,944"
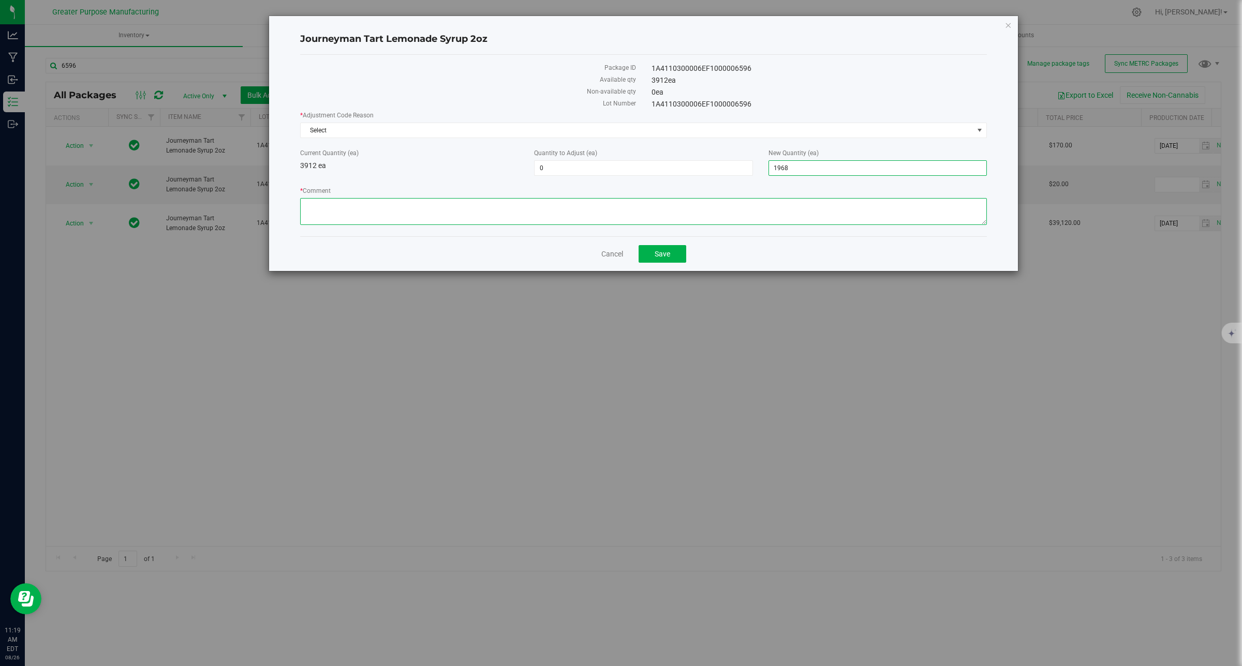
type input "1,968"
click at [764, 131] on span "Select" at bounding box center [637, 130] width 673 height 14
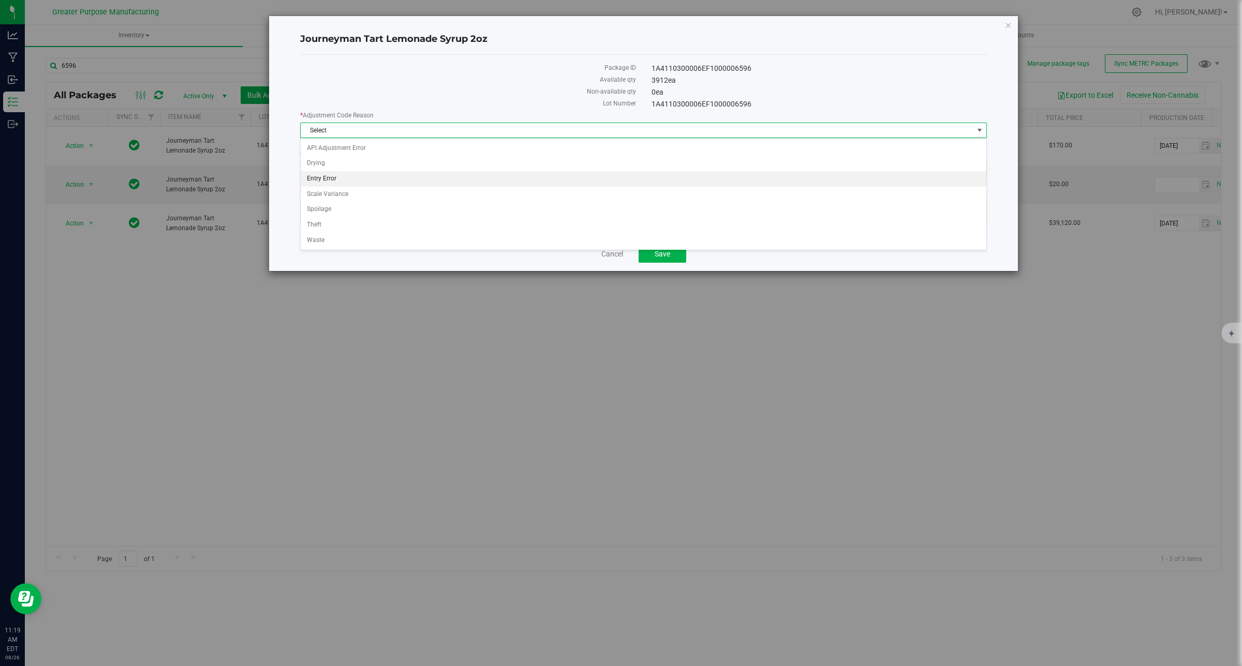
click at [663, 180] on li "Entry Error" at bounding box center [643, 179] width 685 height 16
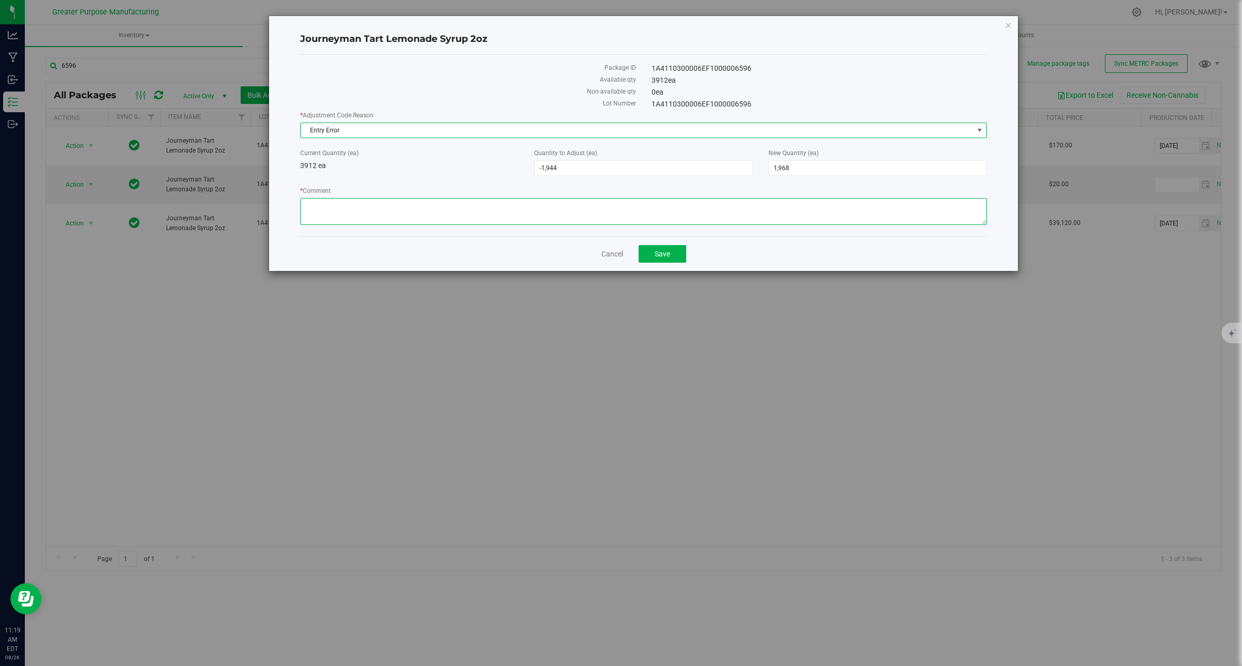
click at [640, 210] on textarea "* Comment" at bounding box center [643, 211] width 687 height 27
type textarea "incorrect field while updating the count"
click at [672, 258] on button "Save" at bounding box center [663, 254] width 48 height 18
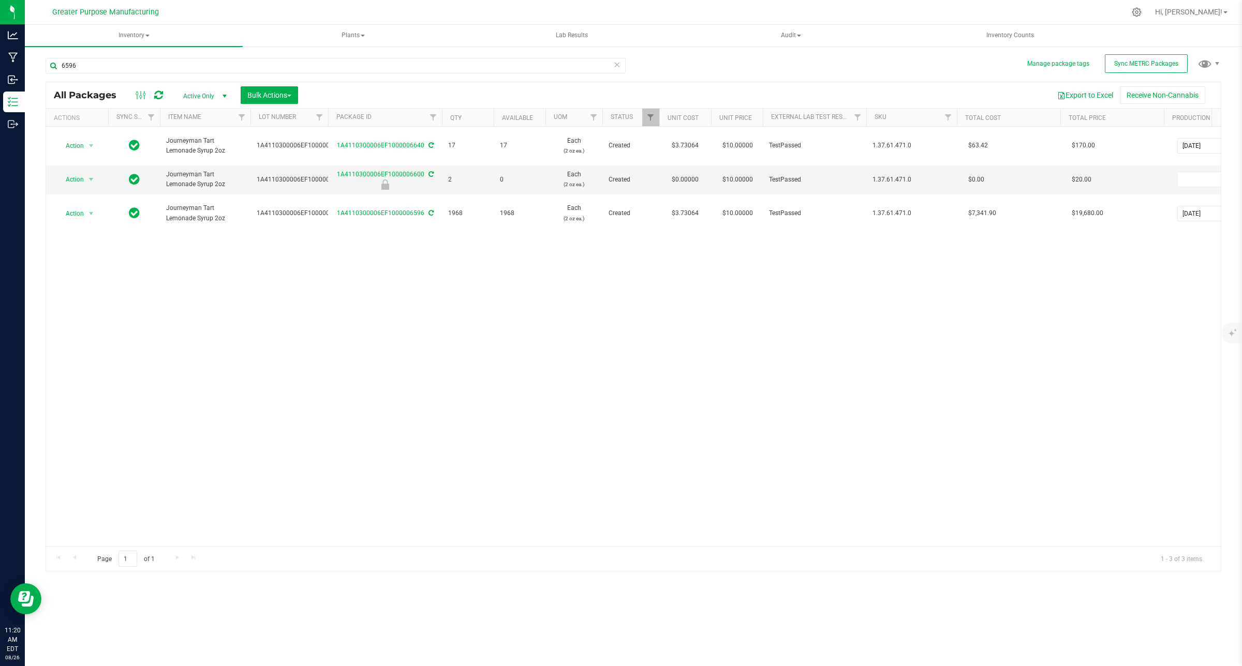
click at [672, 258] on div "Action Action Adjust qty Create package Edit attributes Global inventory Locate…" at bounding box center [633, 337] width 1175 height 420
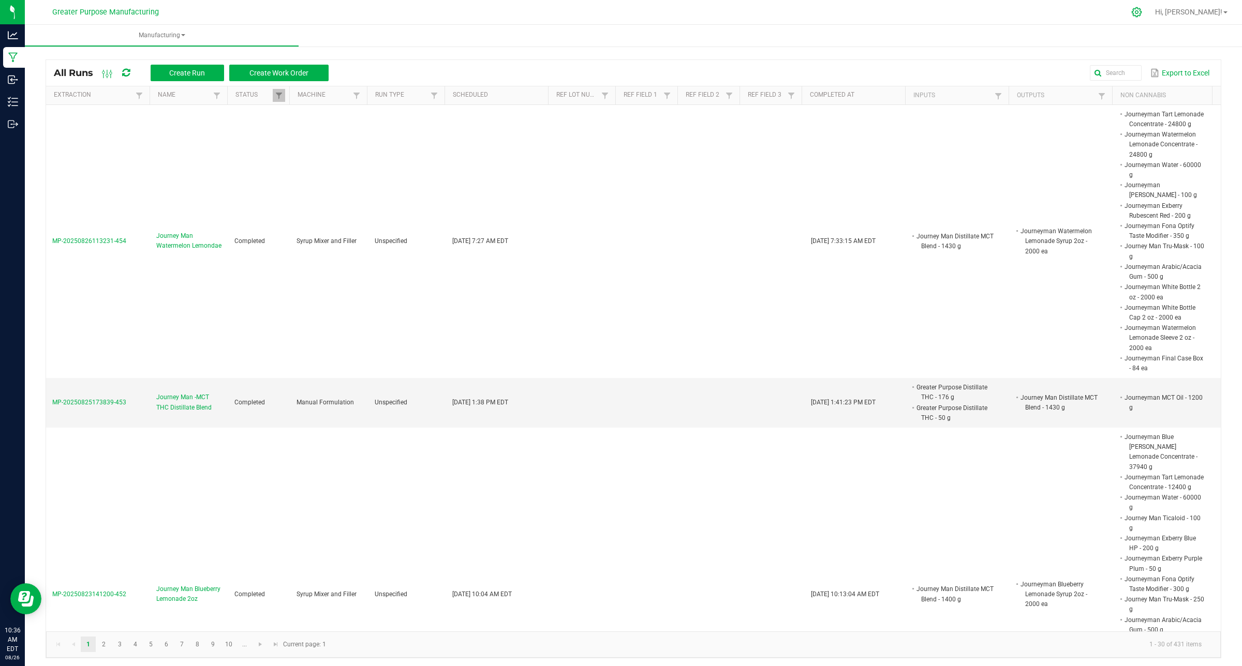
click at [1142, 16] on icon at bounding box center [1136, 12] width 11 height 11
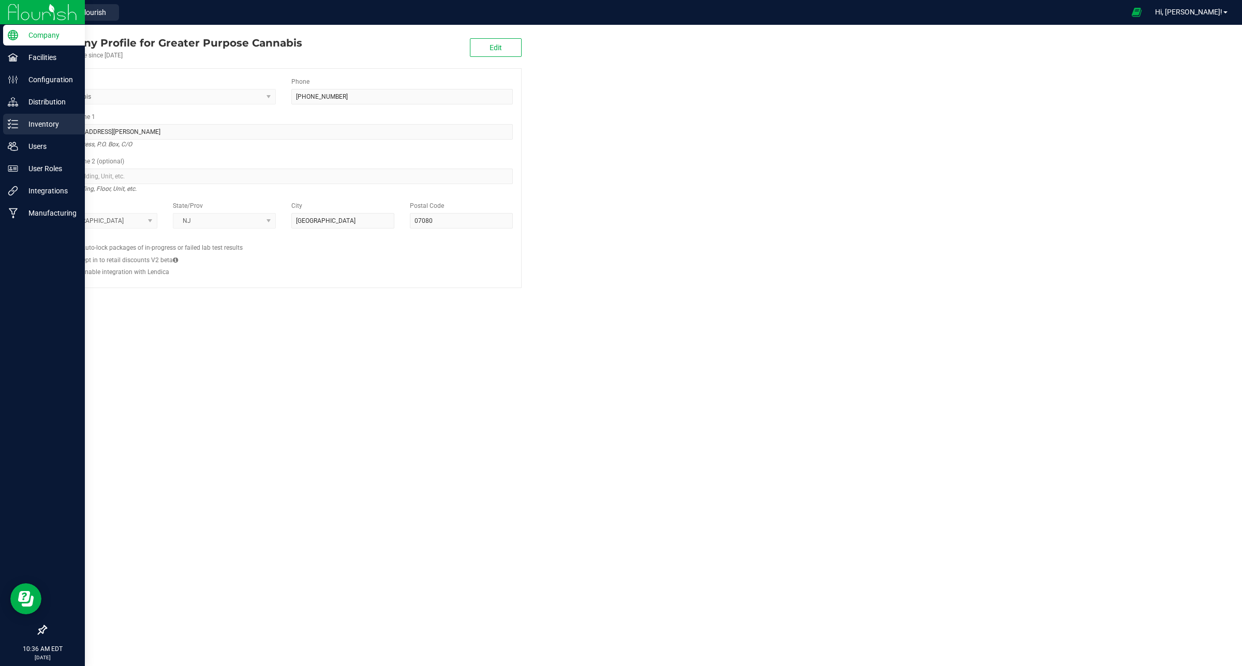
click at [44, 120] on p "Inventory" at bounding box center [49, 124] width 62 height 12
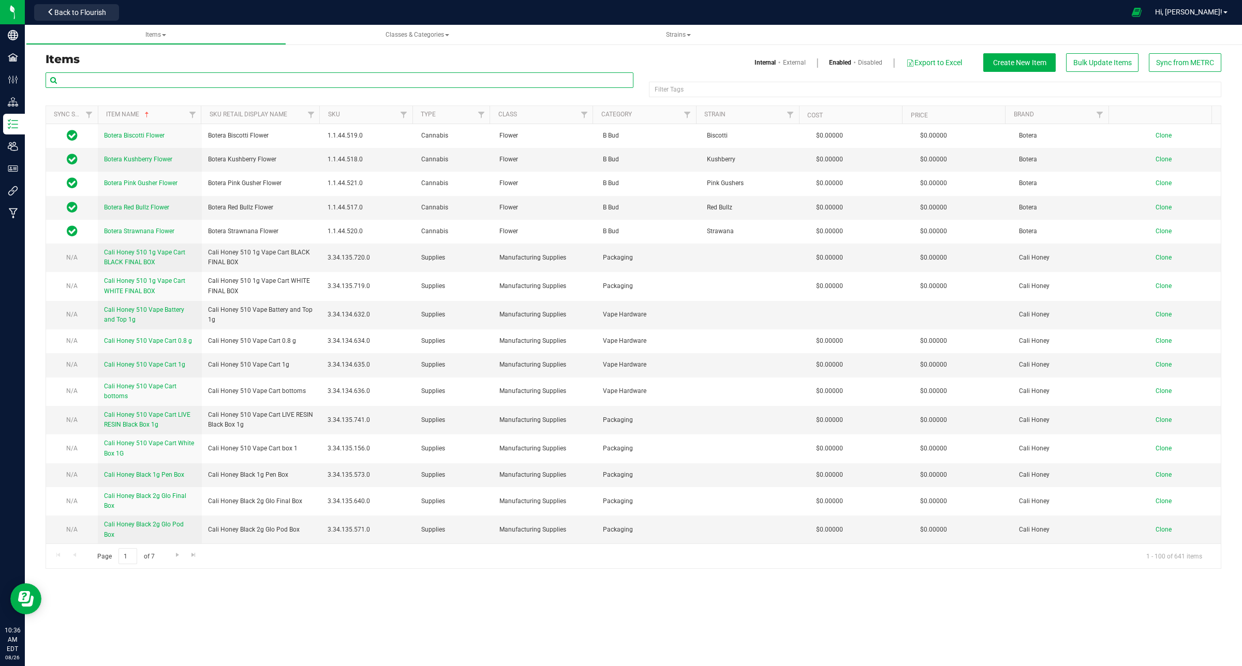
click at [189, 81] on input "text" at bounding box center [340, 80] width 588 height 16
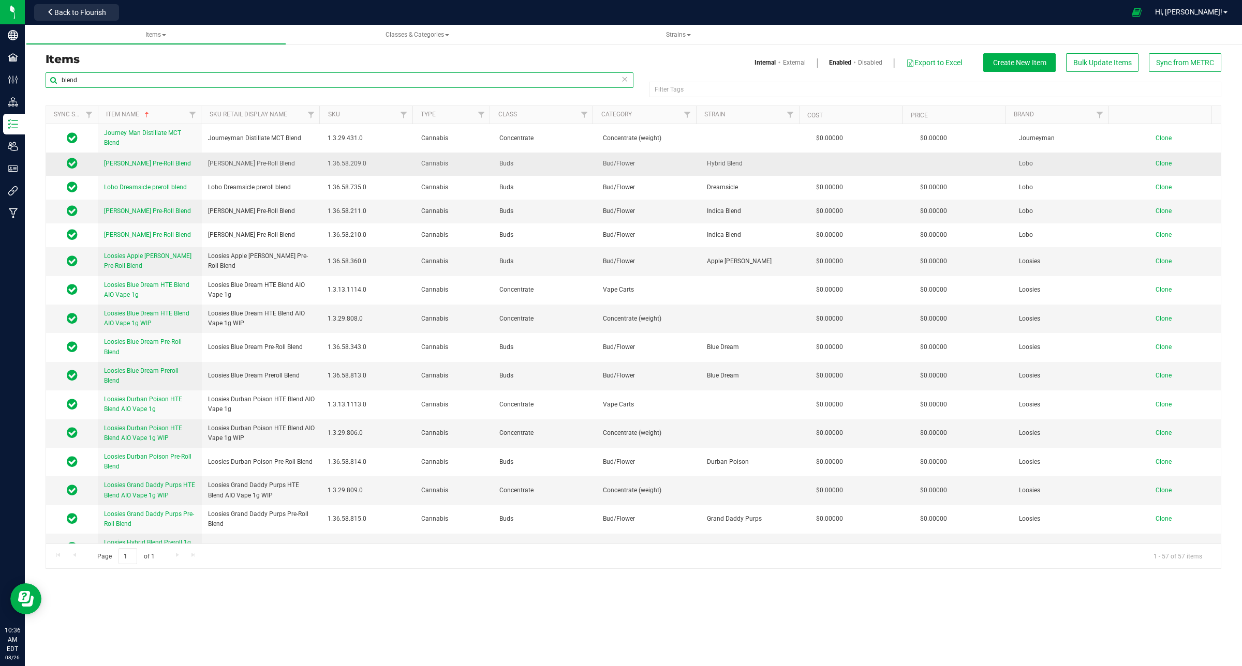
type input "blend"
click at [1157, 164] on span "Clone" at bounding box center [1163, 163] width 16 height 7
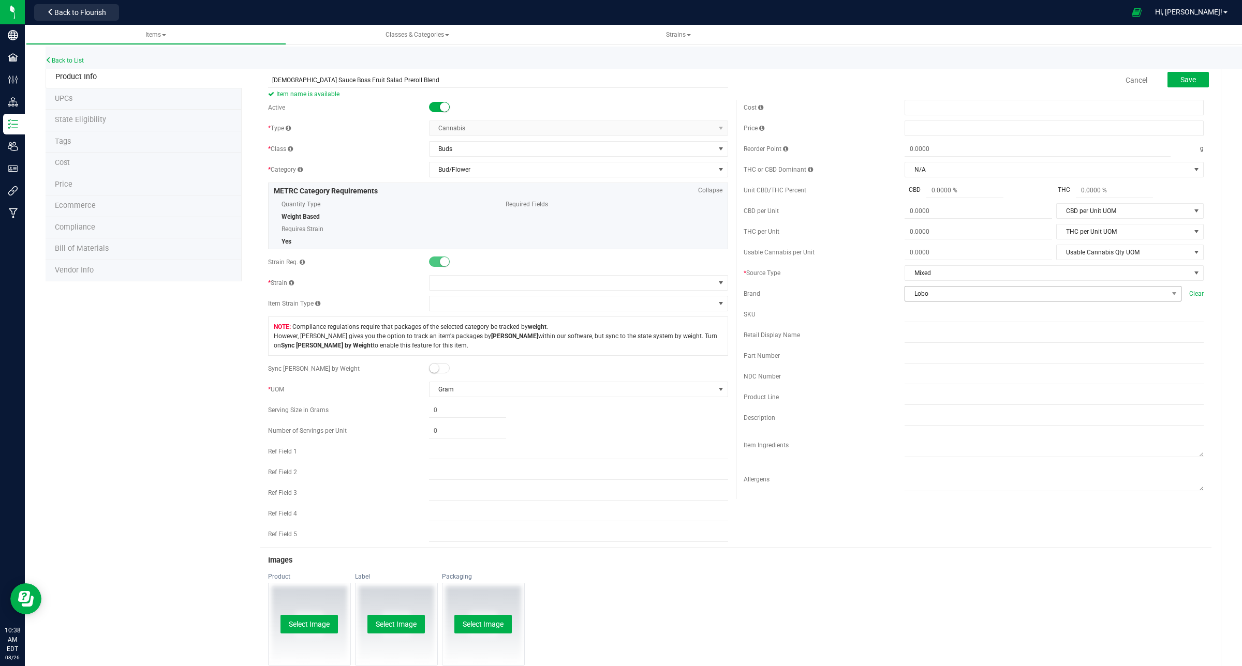
type input "[DEMOGRAPHIC_DATA] Sauce Boss Fruit Salad Preroll Blend"
click at [932, 298] on span "Lobo" at bounding box center [1036, 294] width 263 height 14
type input "[DEMOGRAPHIC_DATA]"
click at [926, 355] on li "Jewish Sauce Boss" at bounding box center [1034, 358] width 273 height 18
click at [922, 322] on input "text" at bounding box center [1053, 315] width 299 height 16
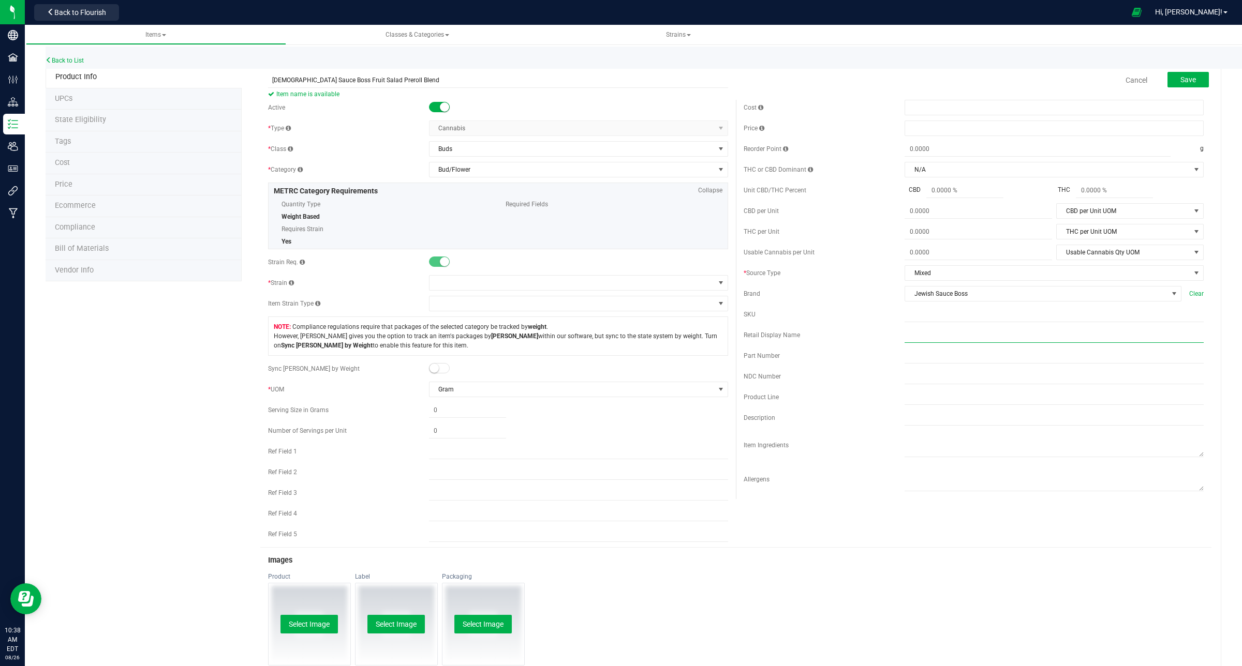
click at [916, 343] on input "text" at bounding box center [1053, 336] width 299 height 16
paste input "[DEMOGRAPHIC_DATA] Sauce Boss Fruit Salad Preroll Blend"
type input "[DEMOGRAPHIC_DATA] Sauce Boss Fruit Salad Preroll Blend"
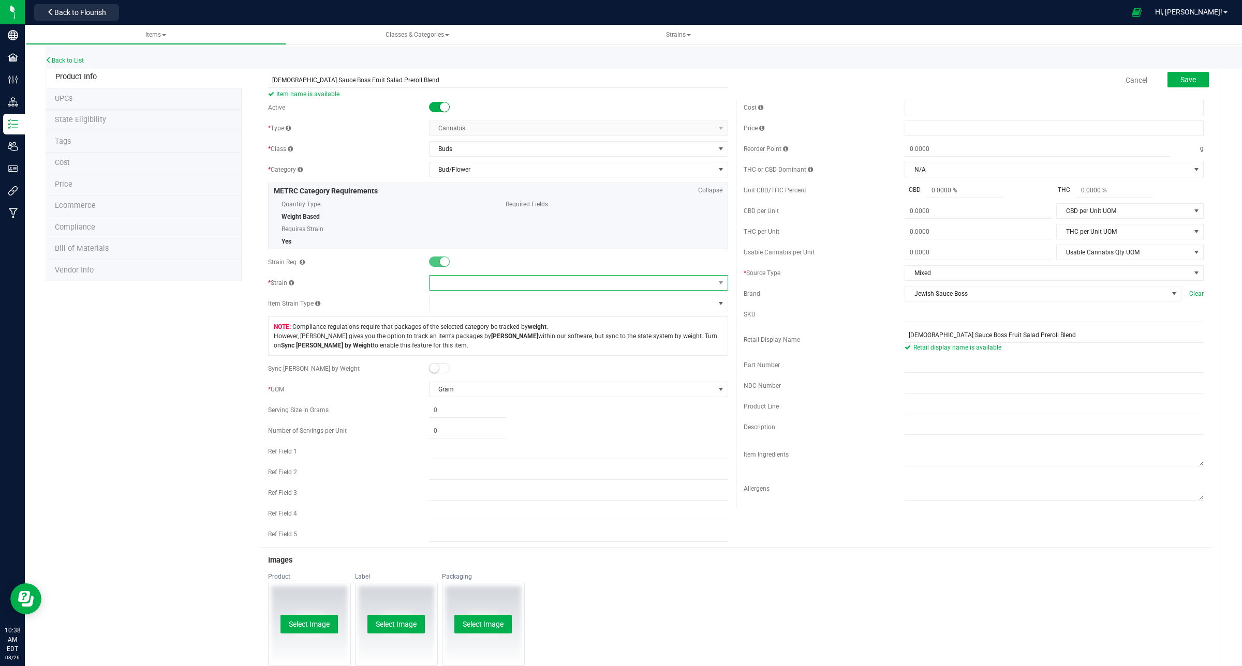
click at [673, 282] on span at bounding box center [571, 283] width 285 height 14
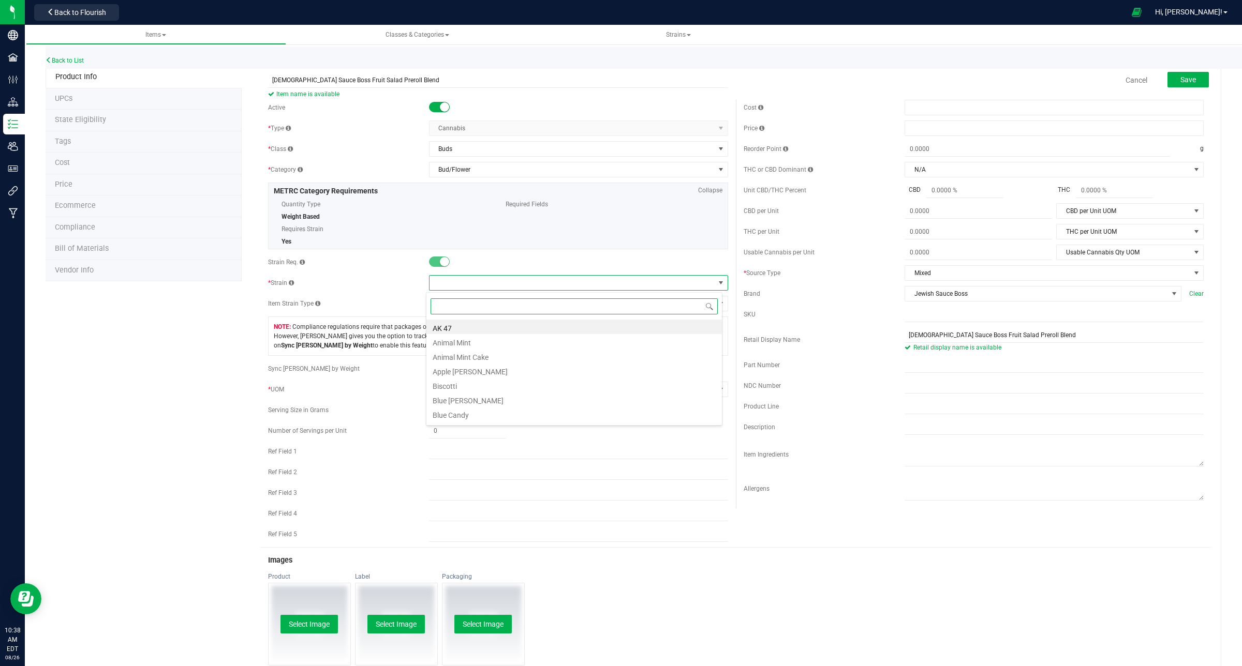
scroll to position [16, 296]
type input "Fruit"
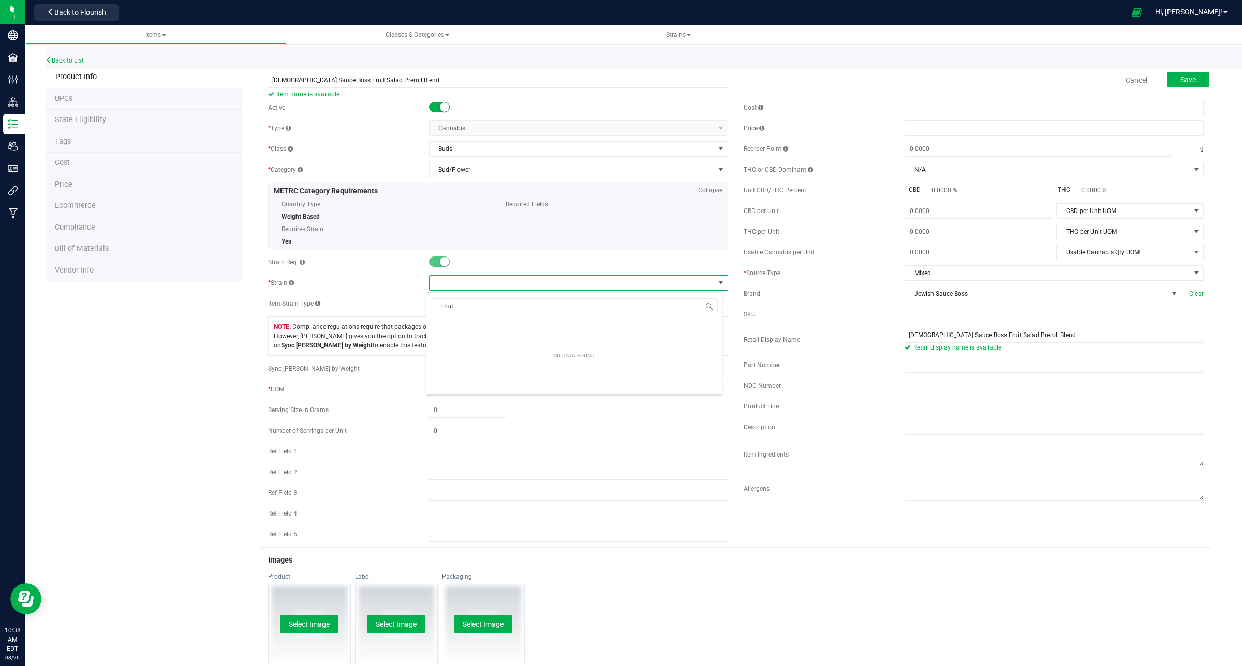
click at [727, 305] on div "Active * Type Cannabis Select type Cannabis Non-Inventory Raw Materials Supplie…" at bounding box center [498, 324] width 476 height 448
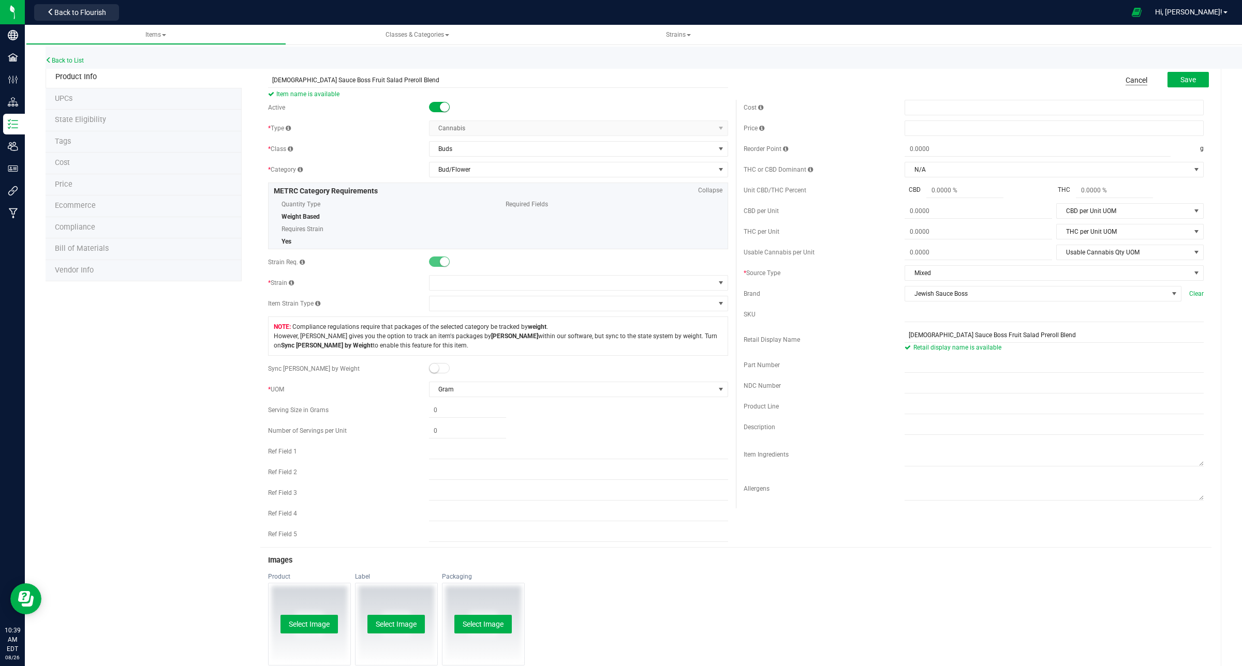
click at [1125, 81] on link "Cancel" at bounding box center [1136, 80] width 22 height 10
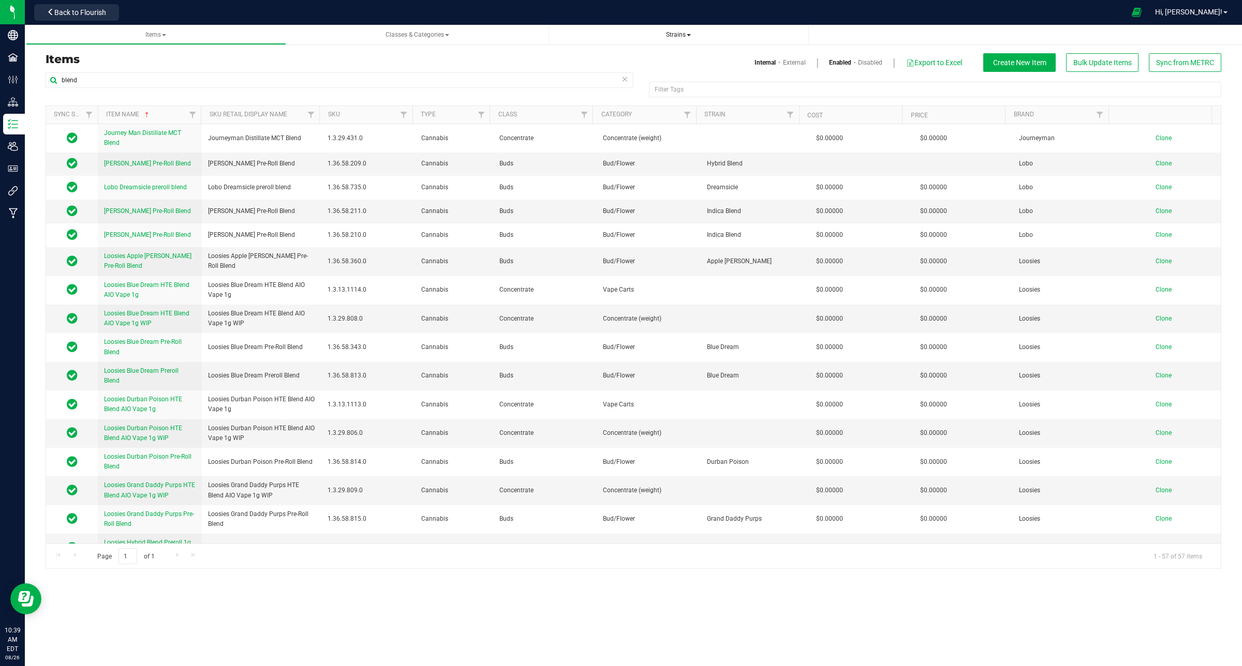
click at [684, 34] on span "Strains" at bounding box center [678, 34] width 25 height 7
click at [578, 78] on span "Create new strain" at bounding box center [592, 77] width 56 height 8
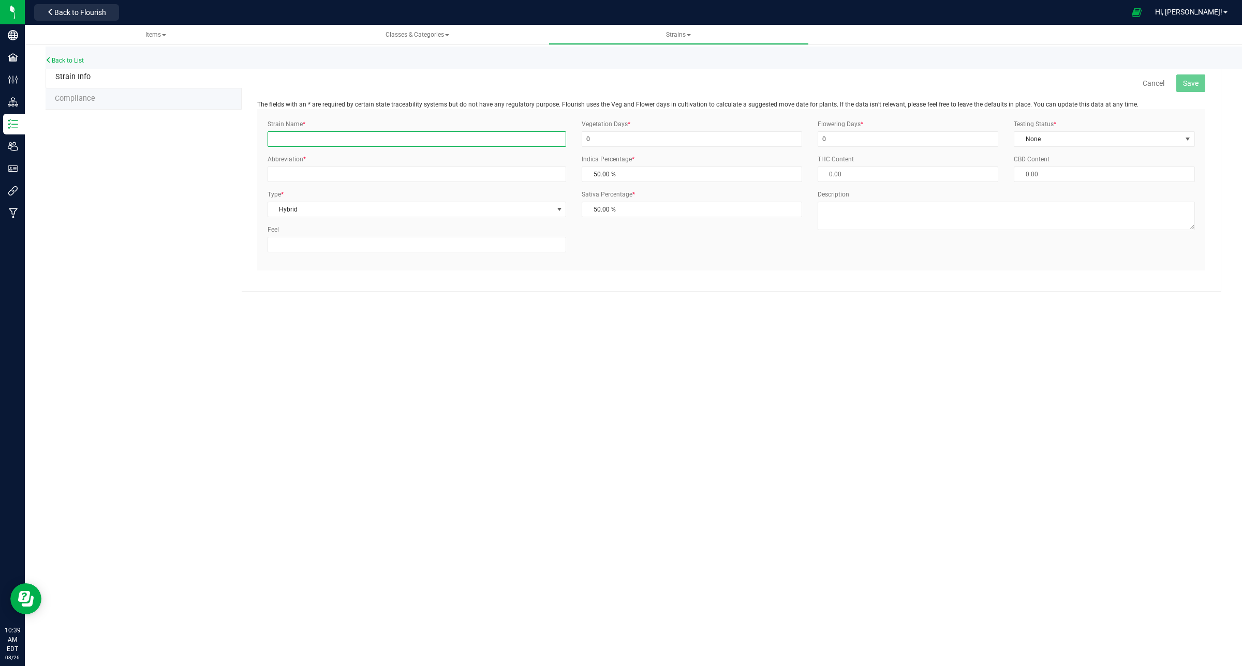
click at [339, 140] on input "Strain Name *" at bounding box center [417, 139] width 299 height 16
type input "S"
type input "Fruit Salad"
drag, startPoint x: 311, startPoint y: 145, endPoint x: 243, endPoint y: 142, distance: 67.8
click at [243, 142] on div "Cancel Save The fields with an * are required by certain state traceability sys…" at bounding box center [731, 183] width 979 height 235
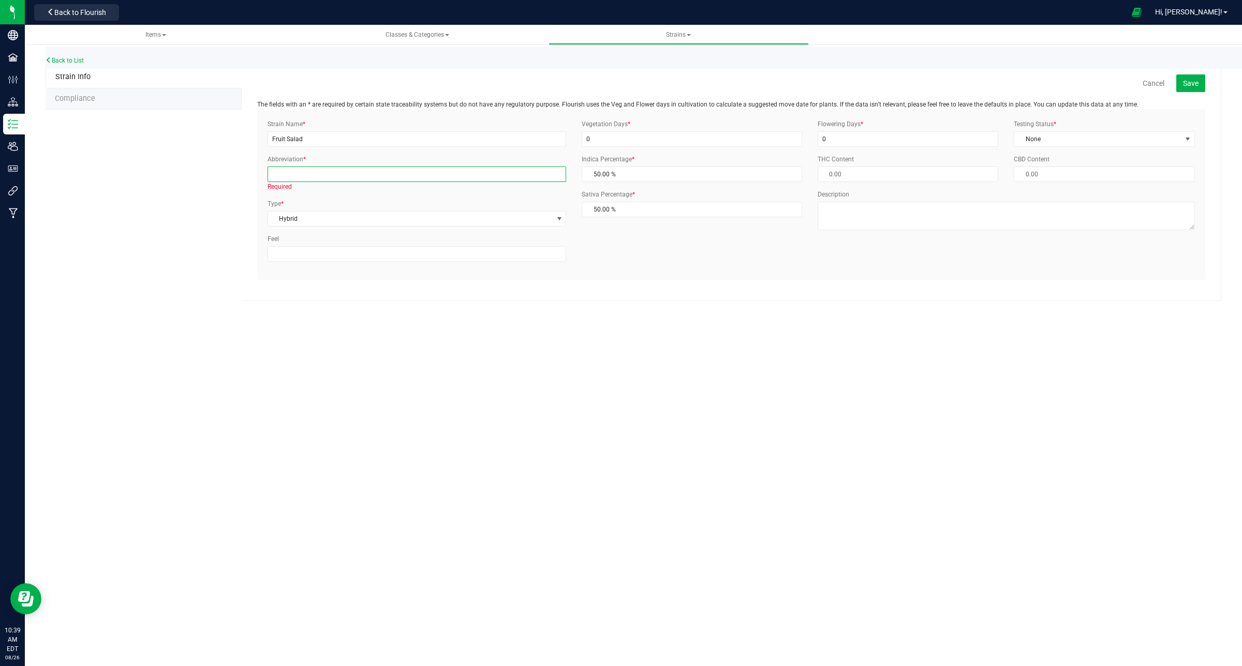
paste input "Fruit Salad"
type input "Fruit Salad"
click at [1194, 85] on span "Save" at bounding box center [1191, 83] width 16 height 8
click at [72, 16] on span "Back to Flourish" at bounding box center [80, 12] width 52 height 8
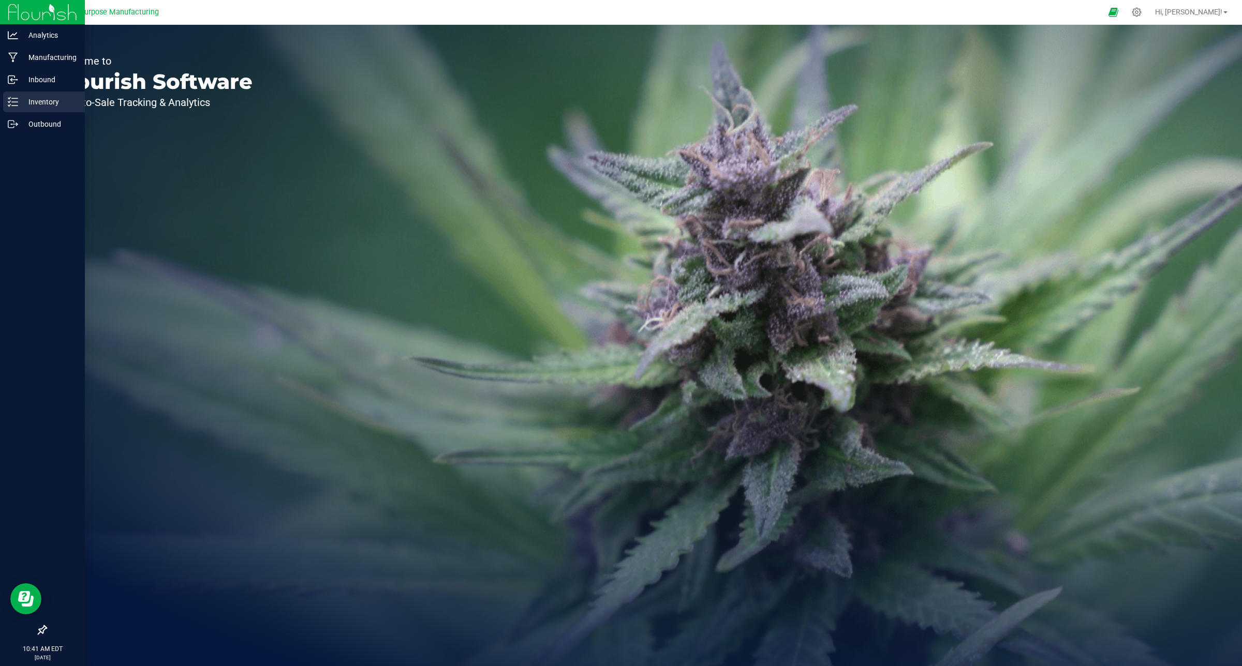
click at [37, 106] on p "Inventory" at bounding box center [49, 102] width 62 height 12
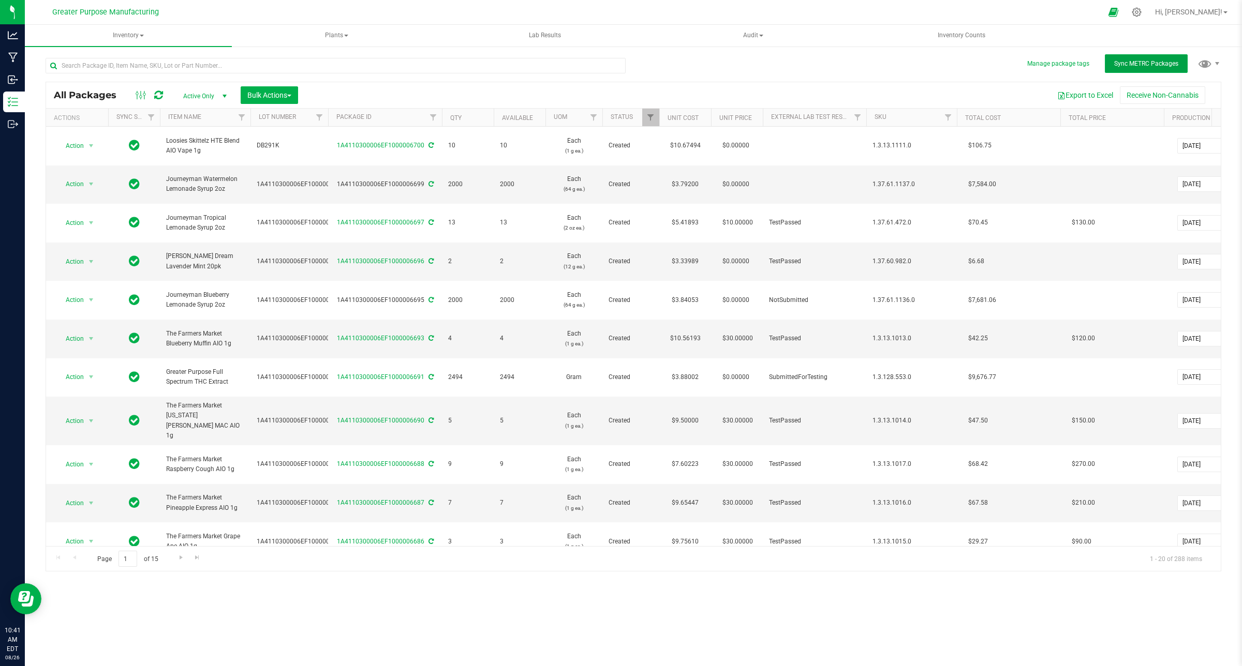
click at [1134, 65] on span "Sync METRC Packages" at bounding box center [1146, 63] width 64 height 7
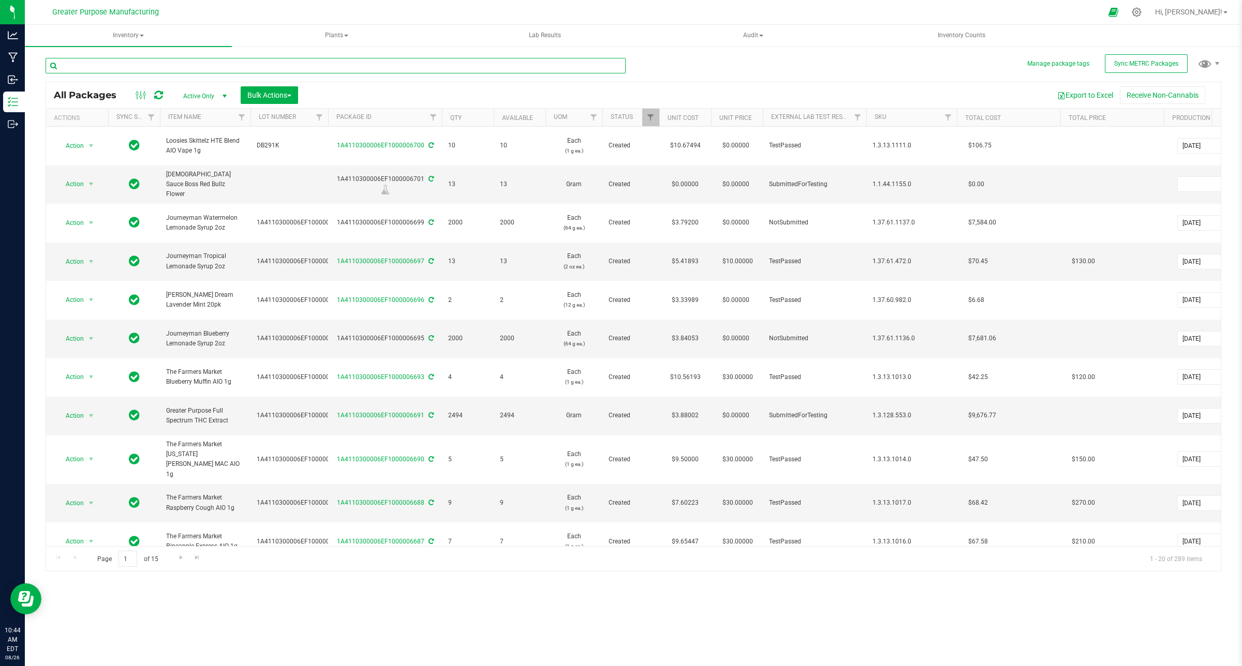
click at [196, 60] on input "text" at bounding box center [336, 66] width 580 height 16
type input "6504"
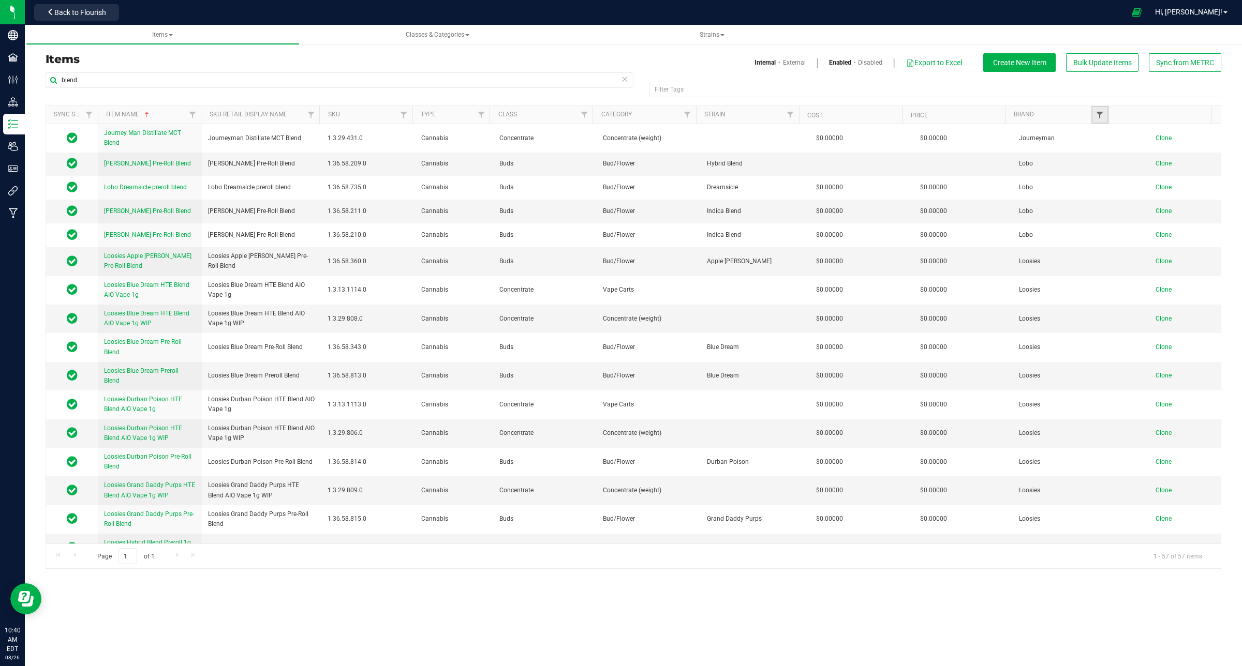
click at [1097, 116] on span "Filter" at bounding box center [1099, 115] width 8 height 8
type input "[DEMOGRAPHIC_DATA]"
click at [1103, 162] on input "Jewish Sauce Boss" at bounding box center [1104, 162] width 7 height 7
checkbox input "true"
click at [1114, 205] on button "Filter" at bounding box center [1122, 201] width 50 height 23
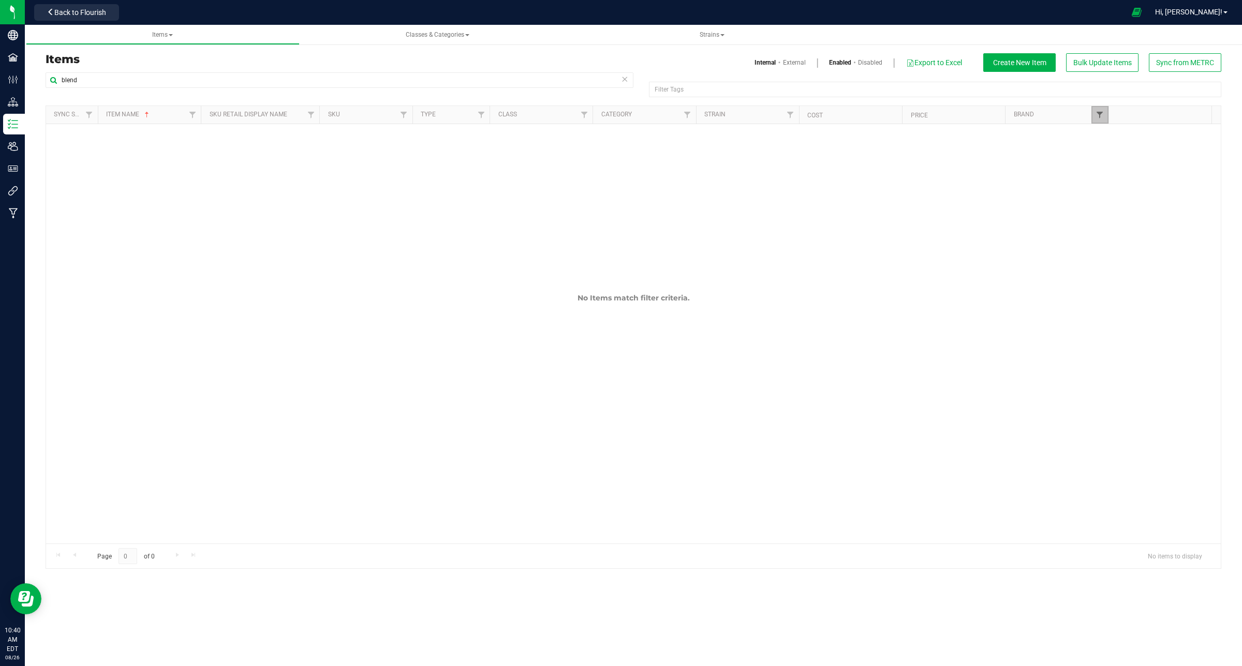
click at [1101, 112] on span "Filter" at bounding box center [1099, 115] width 8 height 8
drag, startPoint x: 1124, startPoint y: 138, endPoint x: 1035, endPoint y: 127, distance: 89.1
click at [1035, 127] on body "Company Facilities Configuration Distribution Inventory Users User Roles Integr…" at bounding box center [621, 333] width 1242 height 666
type input "Lobo"
click at [1105, 160] on input "Lobo" at bounding box center [1104, 162] width 7 height 7
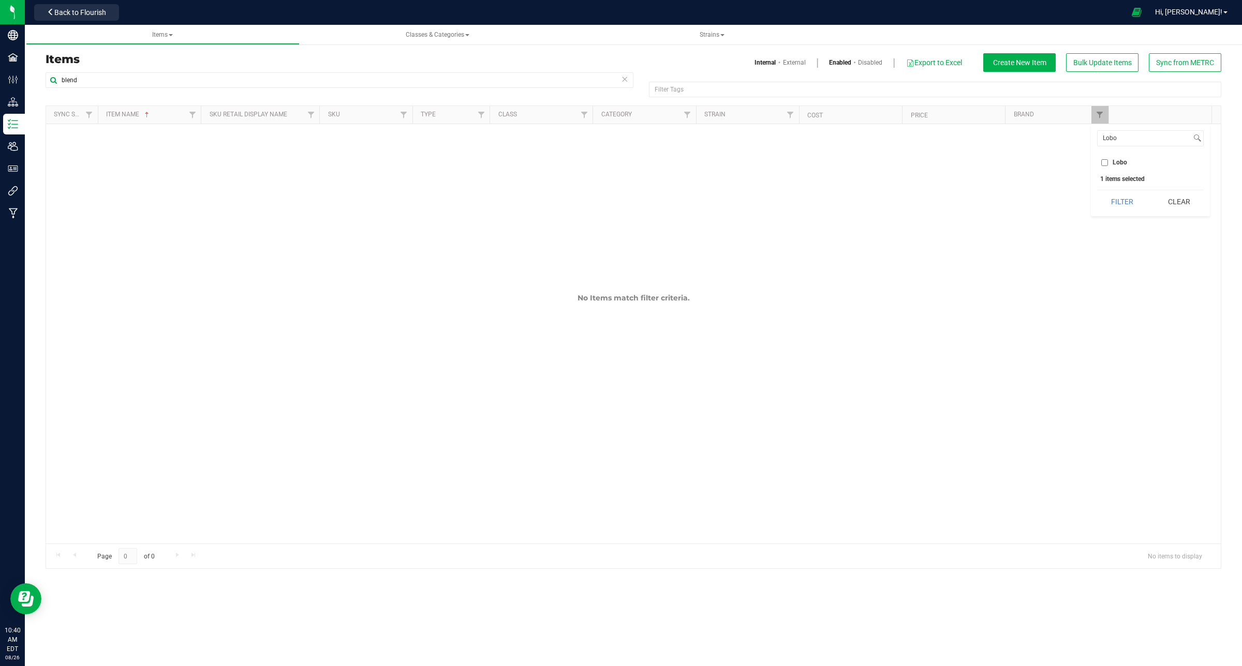
checkbox input "true"
click at [1116, 195] on button "Filter" at bounding box center [1122, 201] width 50 height 23
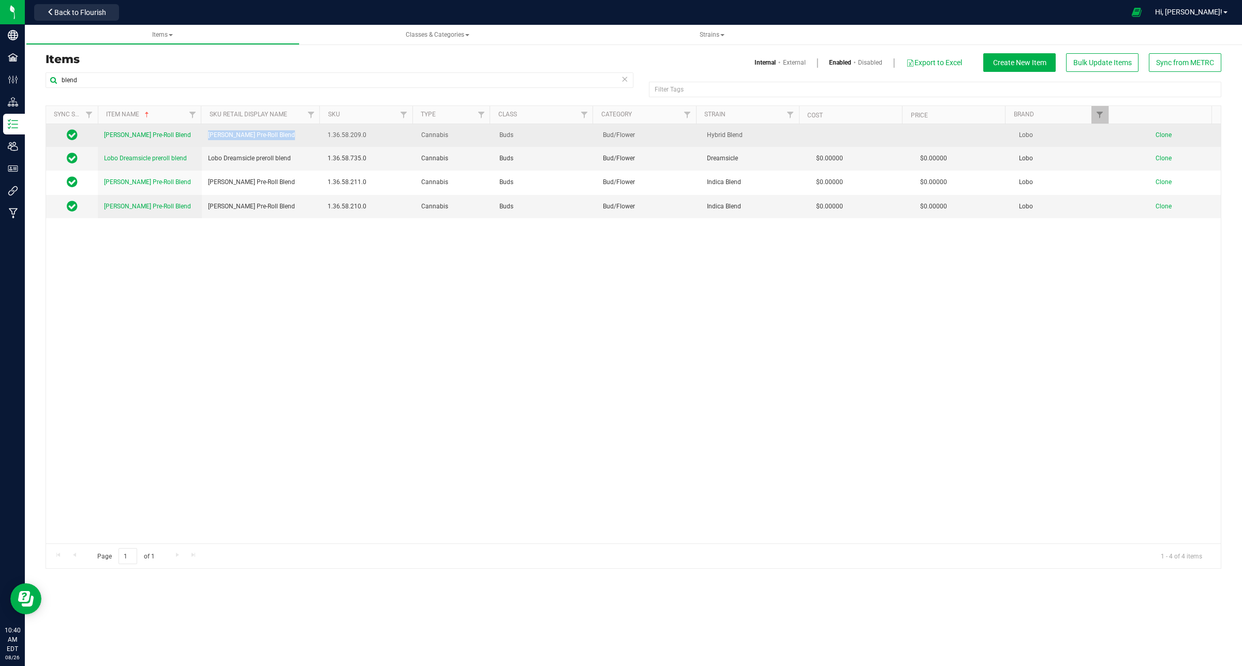
drag, startPoint x: 291, startPoint y: 139, endPoint x: 205, endPoint y: 136, distance: 85.9
click at [205, 136] on td "[PERSON_NAME] Pre-Roll Blend" at bounding box center [262, 135] width 120 height 23
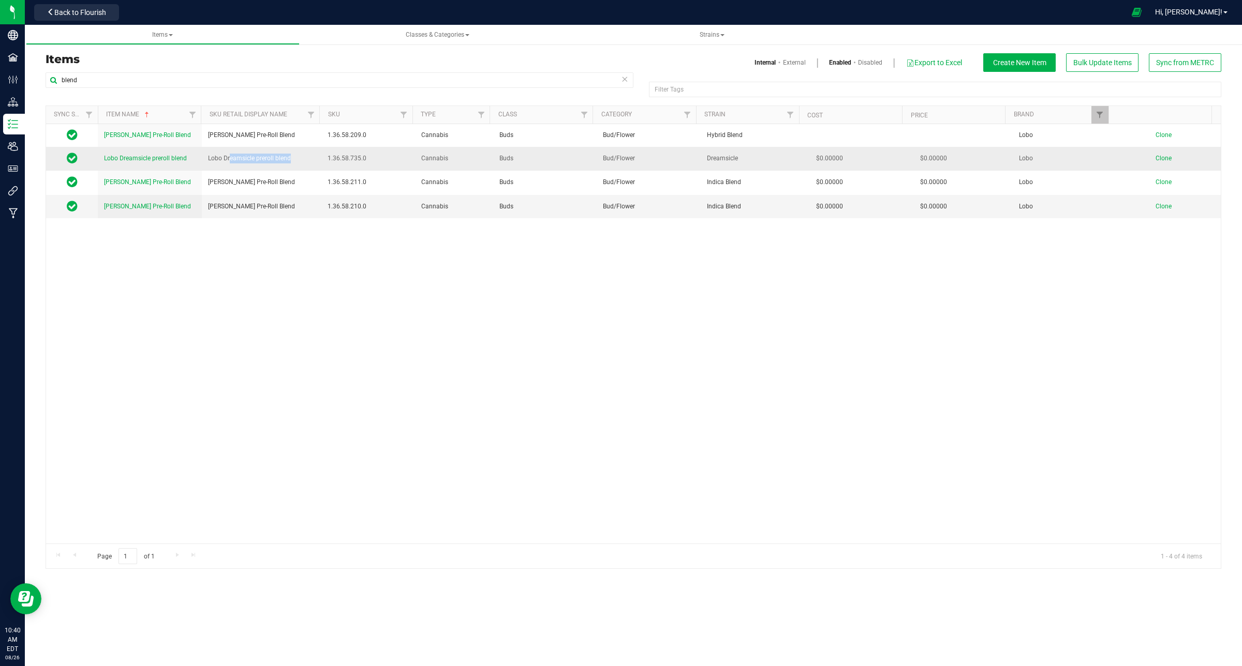
drag, startPoint x: 293, startPoint y: 158, endPoint x: 228, endPoint y: 161, distance: 65.3
click at [228, 161] on td "Lobo Dreamsicle preroll blend" at bounding box center [262, 159] width 120 height 24
click at [205, 157] on td "Lobo Dreamsicle preroll blend" at bounding box center [262, 159] width 120 height 24
copy span "Lobo Dreamsicle preroll blend"
click at [1155, 160] on span "Clone" at bounding box center [1163, 158] width 16 height 7
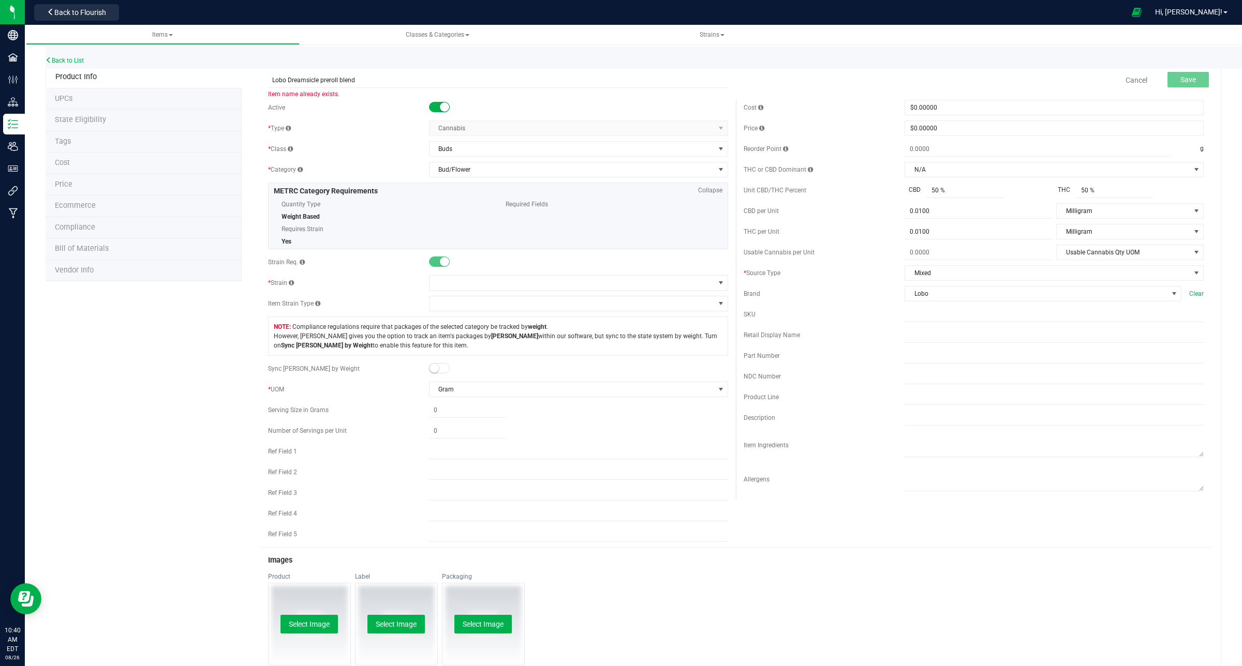
drag, startPoint x: 317, startPoint y: 79, endPoint x: 209, endPoint y: 74, distance: 108.3
click at [209, 74] on div "Product Info UPCs State Eligibility Tags Cost Price Ecommerce Compliance Bill o…" at bounding box center [634, 493] width 1176 height 855
type input "Jewish Sauce Boss Fruit Salad preroll blend"
click at [951, 293] on span "Lobo" at bounding box center [1036, 294] width 263 height 14
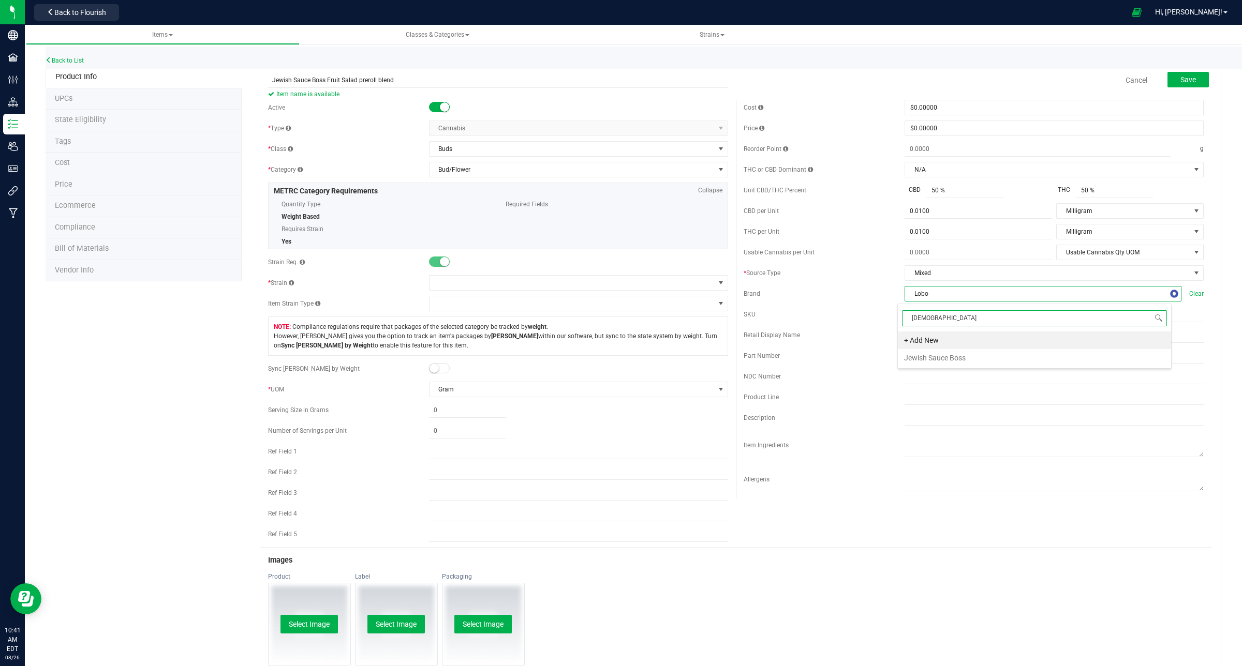
type input "[DEMOGRAPHIC_DATA]"
click at [934, 357] on li "Jewish Sauce Boss" at bounding box center [1034, 358] width 273 height 18
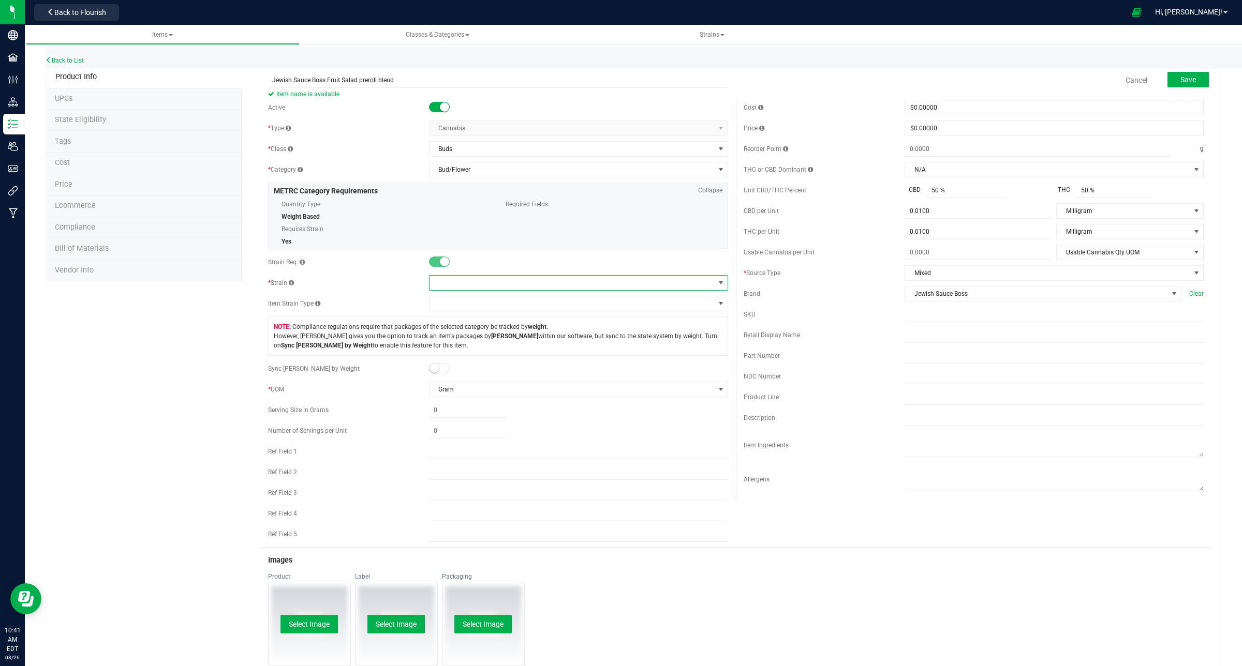
click at [515, 283] on span at bounding box center [571, 283] width 285 height 14
type input "frui"
click at [1125, 81] on link "Cancel" at bounding box center [1136, 80] width 22 height 10
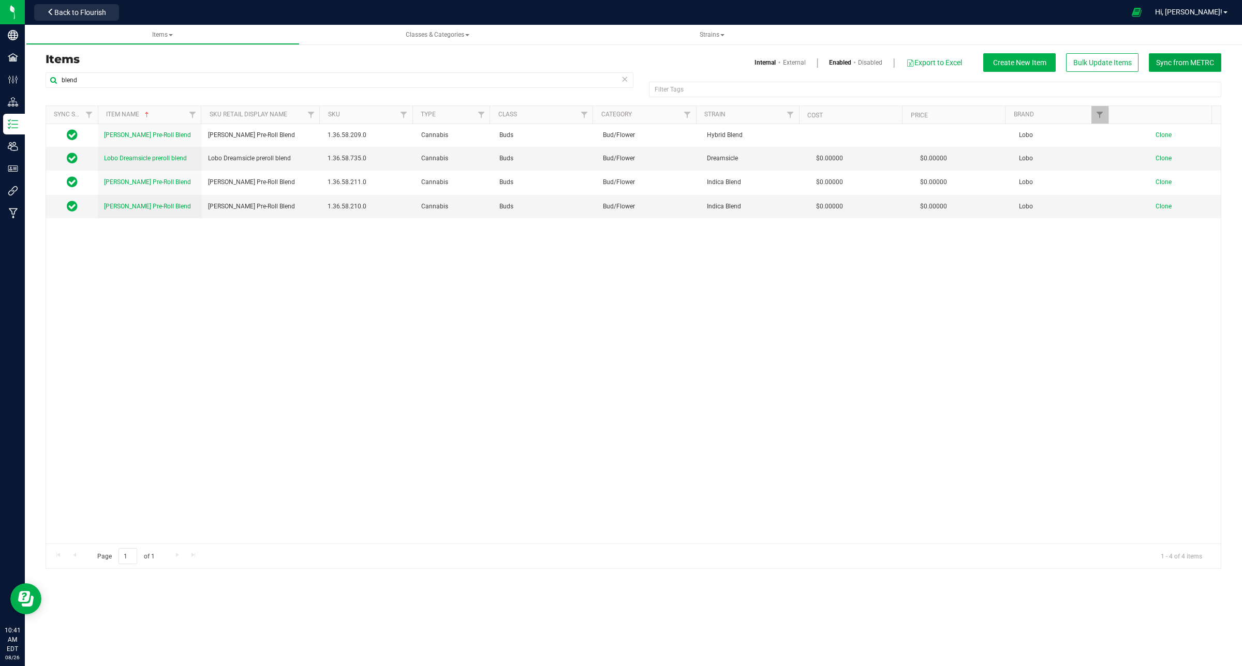
click at [1167, 64] on span "Sync from METRC" at bounding box center [1185, 62] width 58 height 8
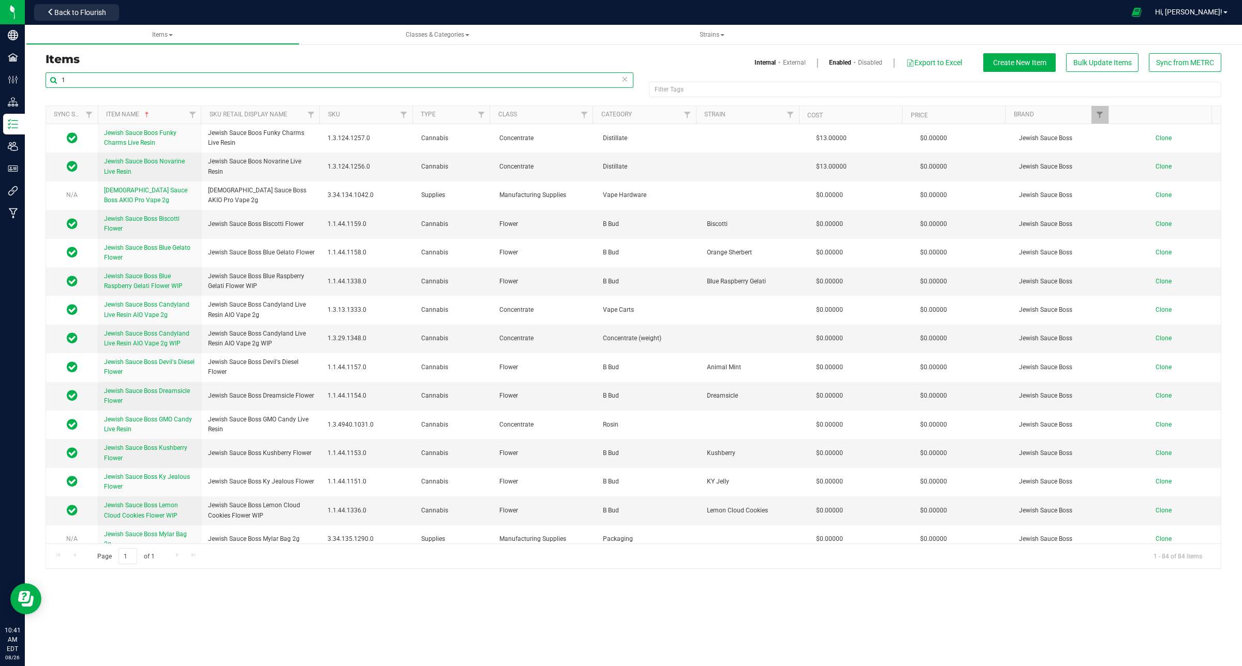
click at [141, 84] on input "1" at bounding box center [340, 80] width 588 height 16
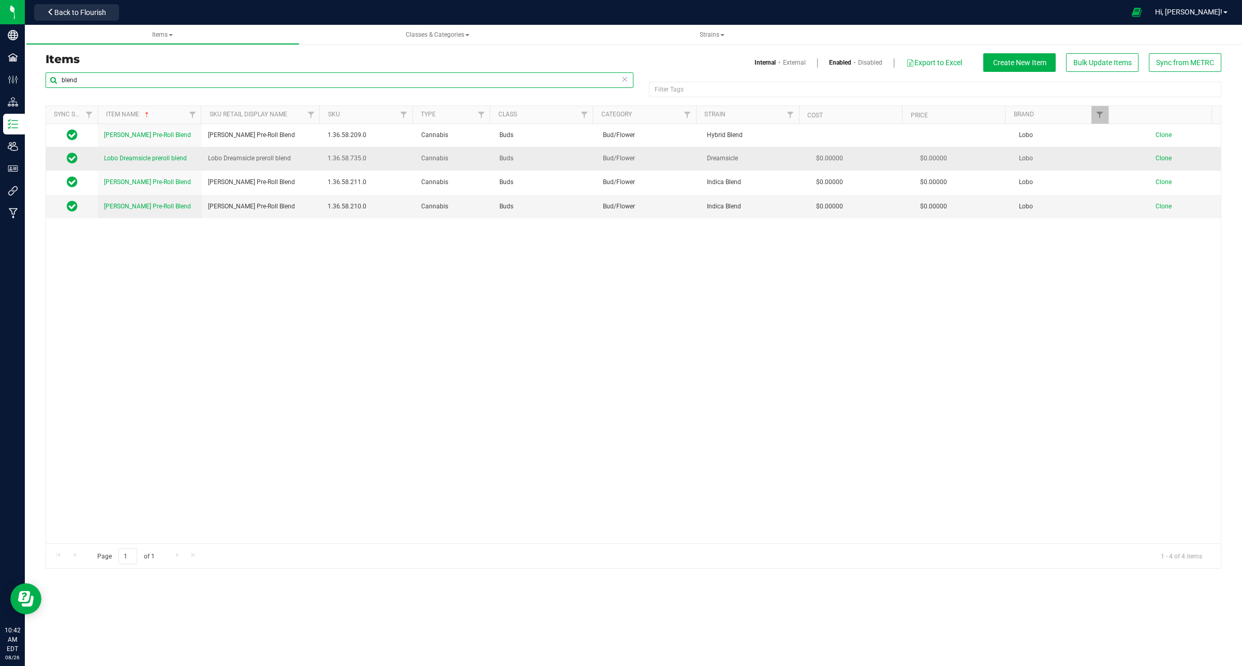
type input "blend"
click at [1155, 157] on span "Clone" at bounding box center [1163, 158] width 16 height 7
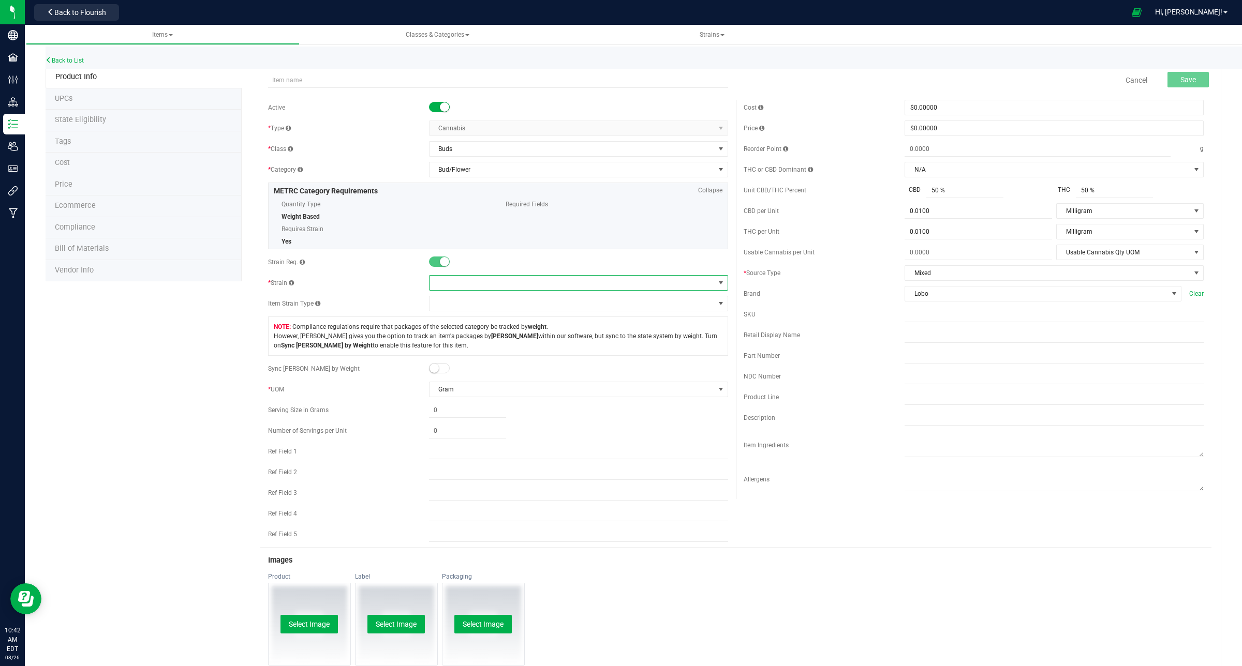
click at [717, 282] on span at bounding box center [721, 283] width 8 height 8
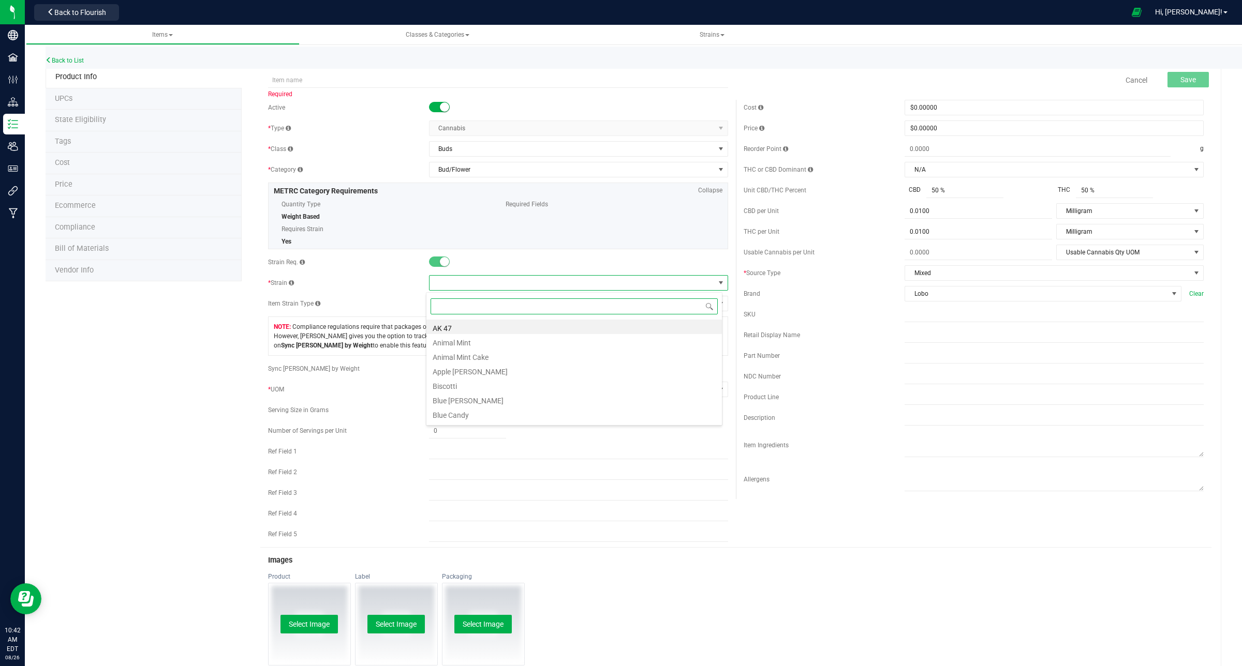
scroll to position [16, 296]
type input "fr"
click at [515, 328] on li "Fruit Salad" at bounding box center [573, 327] width 295 height 14
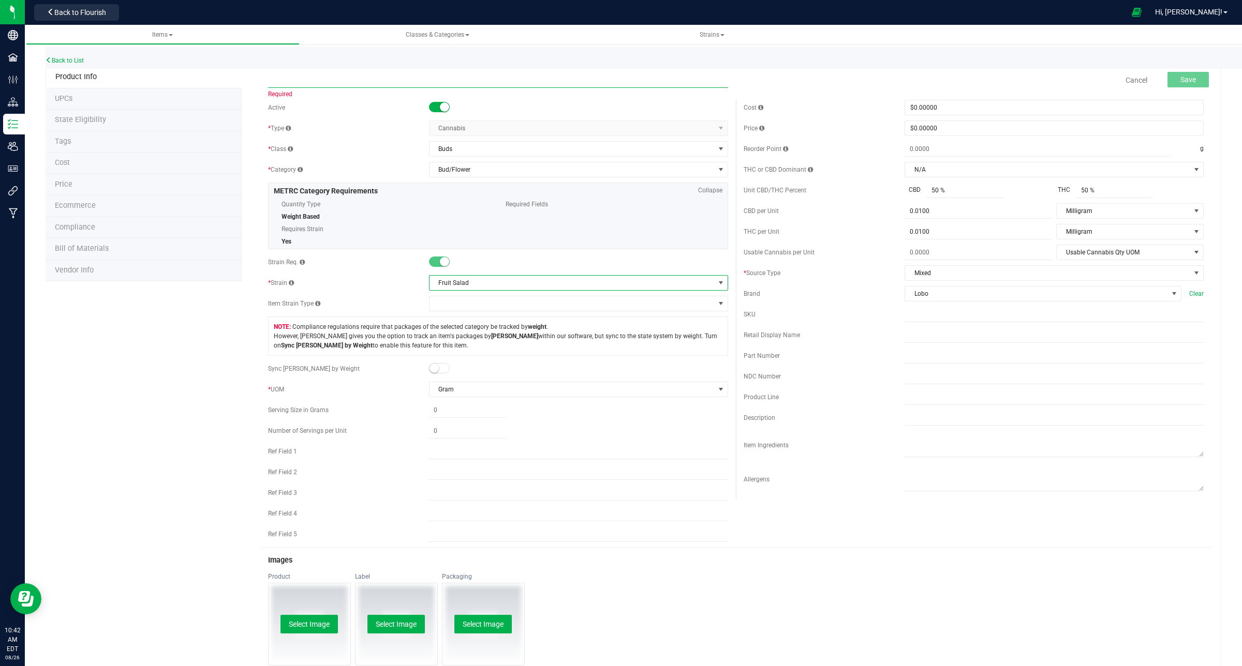
click at [389, 79] on input "text" at bounding box center [498, 80] width 460 height 16
paste input "Lobo Dreamsicle preroll blend"
drag, startPoint x: 315, startPoint y: 77, endPoint x: 202, endPoint y: 76, distance: 112.3
click at [202, 76] on div "Product Info UPCs State Eligibility Tags Cost Price Ecommerce Compliance Bill o…" at bounding box center [634, 493] width 1176 height 855
type input "Jewish Sauce Boss preroll blend"
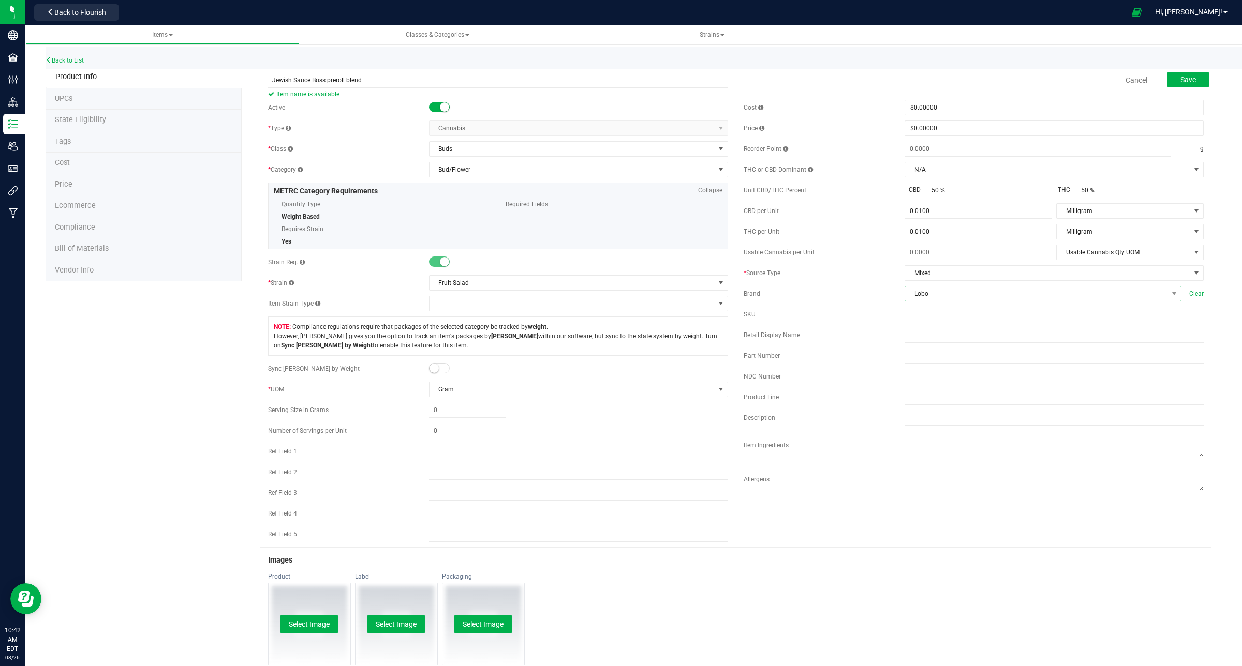
click at [931, 299] on span "Lobo" at bounding box center [1036, 294] width 263 height 14
type input "[DEMOGRAPHIC_DATA]"
click at [925, 355] on li "Jewish Sauce Boss" at bounding box center [1034, 358] width 273 height 18
click at [1180, 80] on span "Save" at bounding box center [1188, 80] width 16 height 8
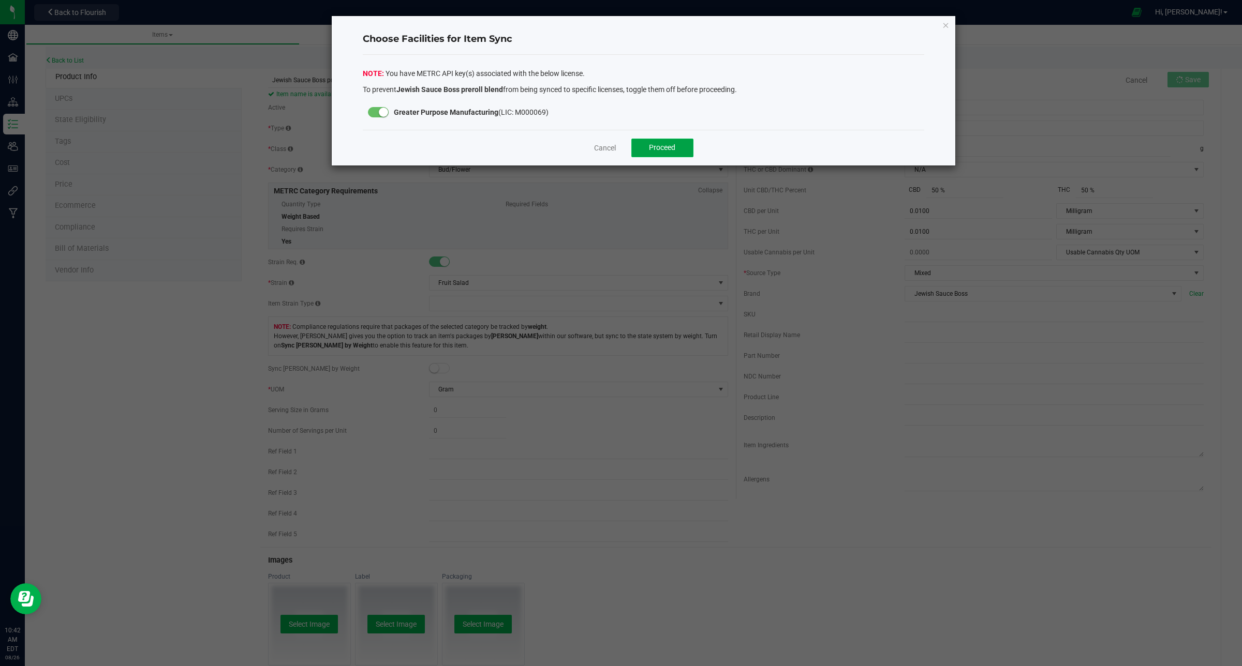
click at [667, 146] on span "Proceed" at bounding box center [662, 147] width 26 height 8
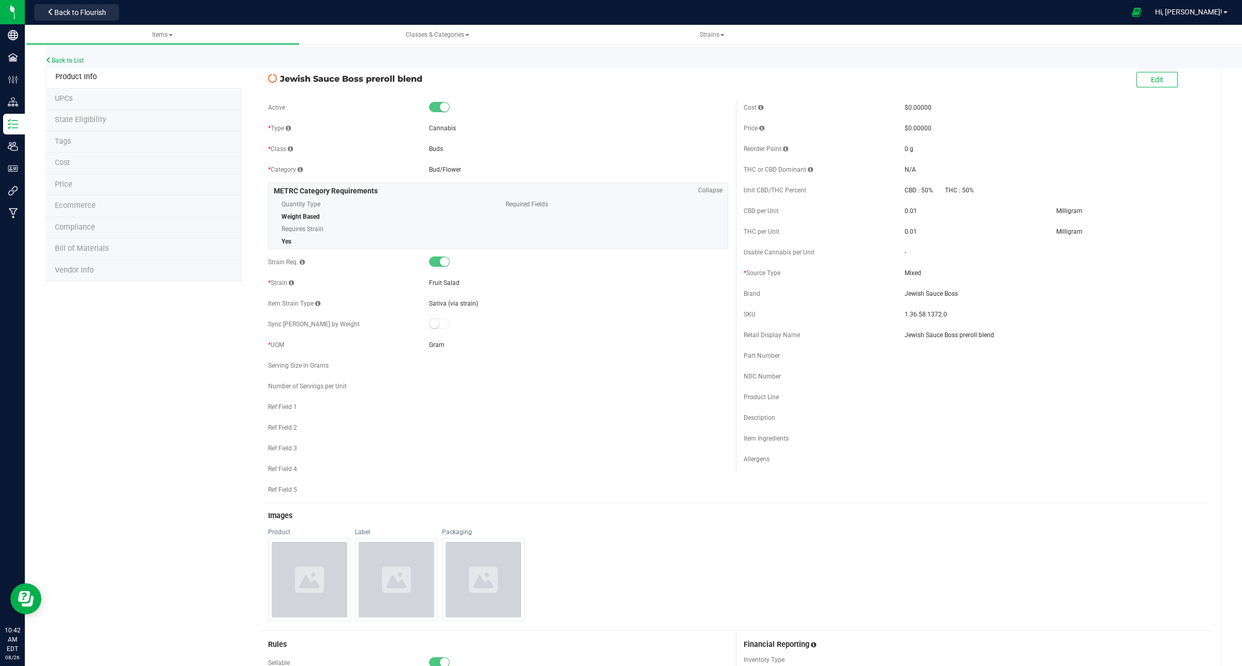
drag, startPoint x: 428, startPoint y: 77, endPoint x: 279, endPoint y: 78, distance: 148.5
click at [280, 78] on span "Jewish Sauce Boss preroll blend" at bounding box center [504, 78] width 448 height 12
click at [1138, 82] on button "Edit" at bounding box center [1156, 80] width 41 height 16
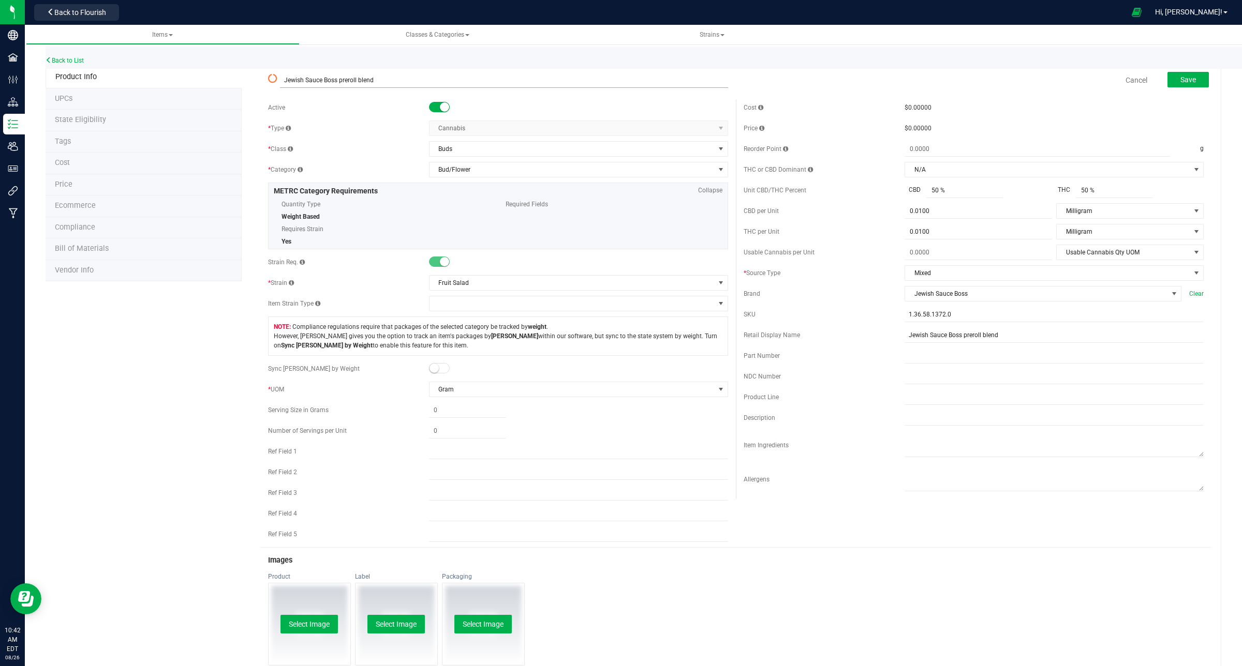
click at [335, 83] on input "Jewish Sauce Boss preroll blend" at bounding box center [504, 80] width 448 height 16
type input "Jewish Sauce Boss Fruit Salad preroll blend"
click at [1180, 83] on span "Save" at bounding box center [1188, 80] width 16 height 8
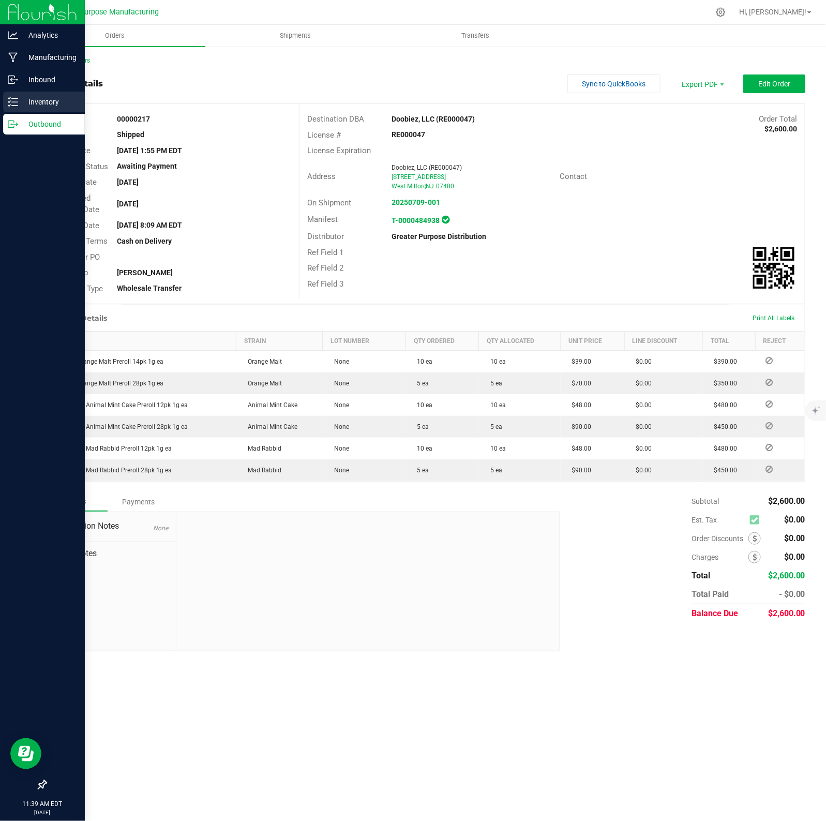
click at [39, 100] on p "Inventory" at bounding box center [49, 102] width 62 height 12
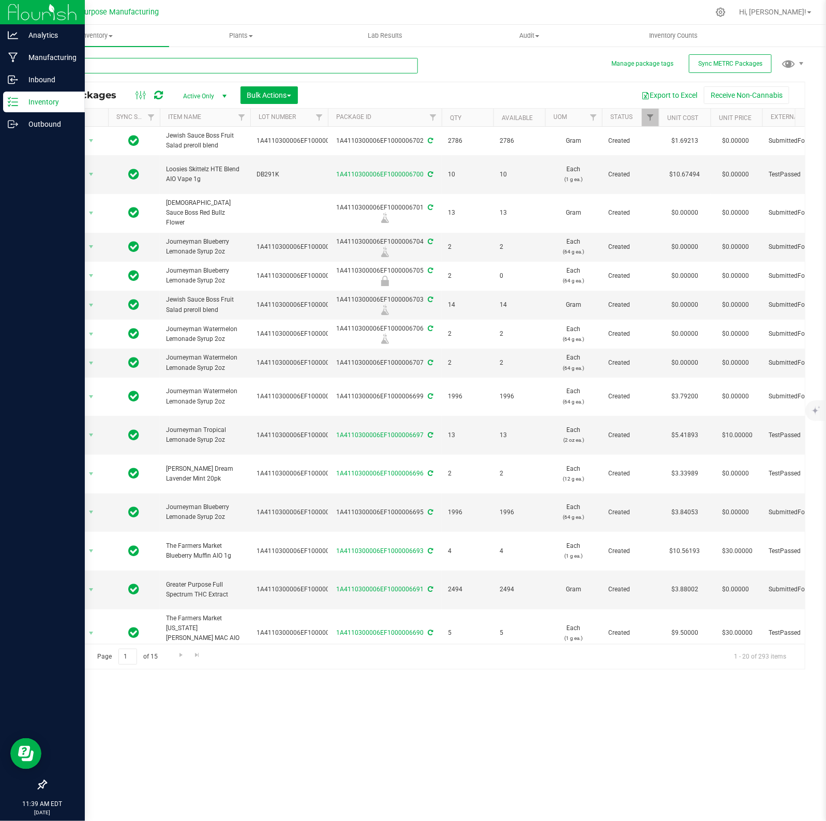
click at [140, 60] on input "text" at bounding box center [232, 66] width 373 height 16
paste input "1A4110300006EF1000006647"
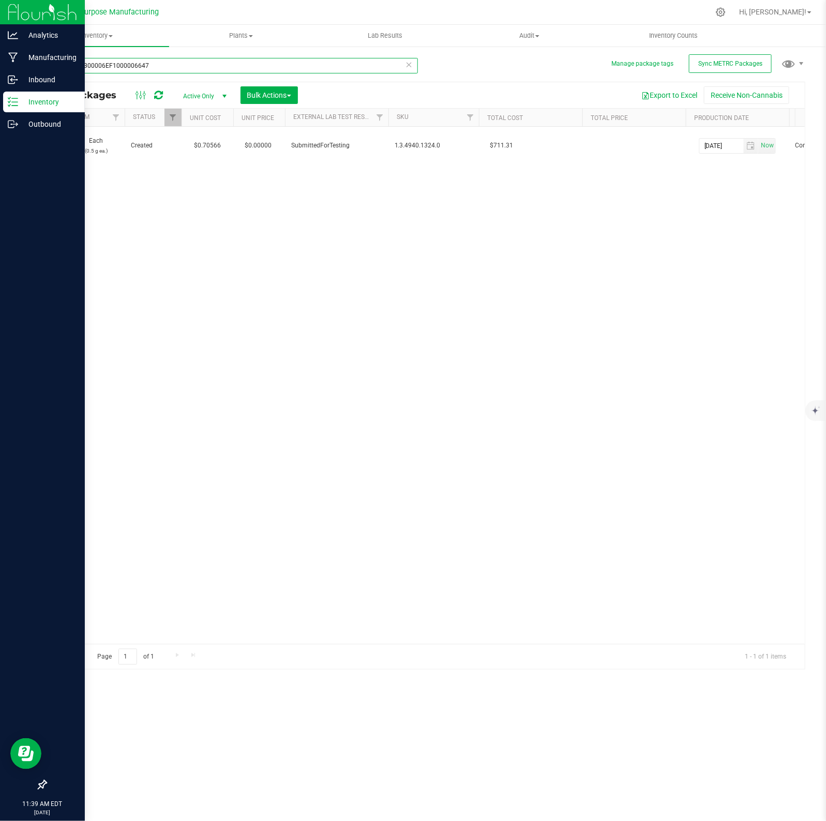
scroll to position [0, 593]
type input "1A4110300006EF1000006647"
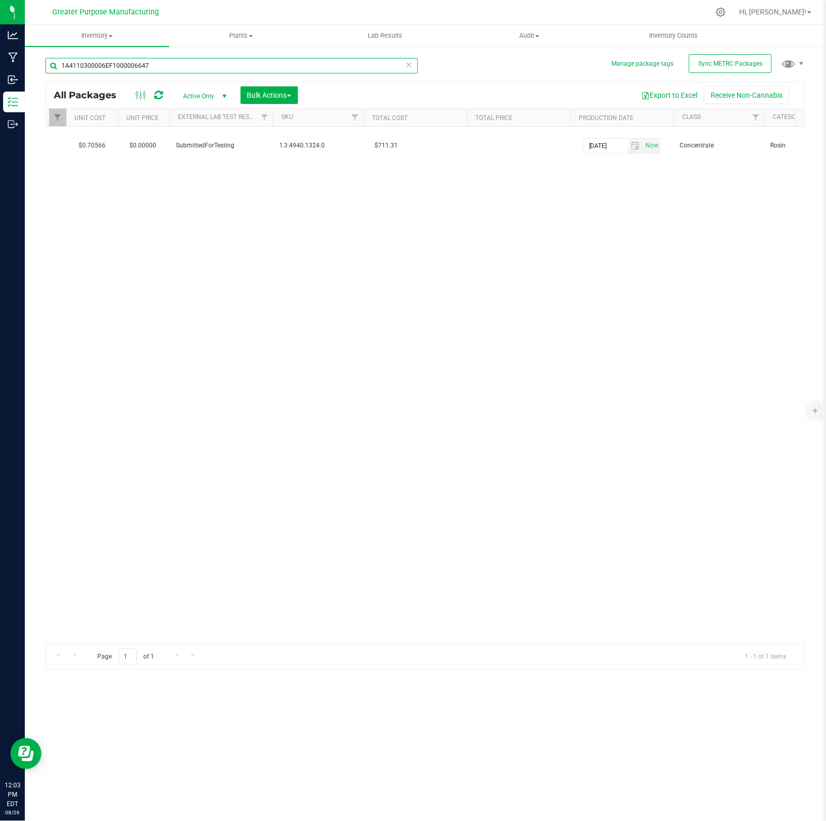
scroll to position [0, 0]
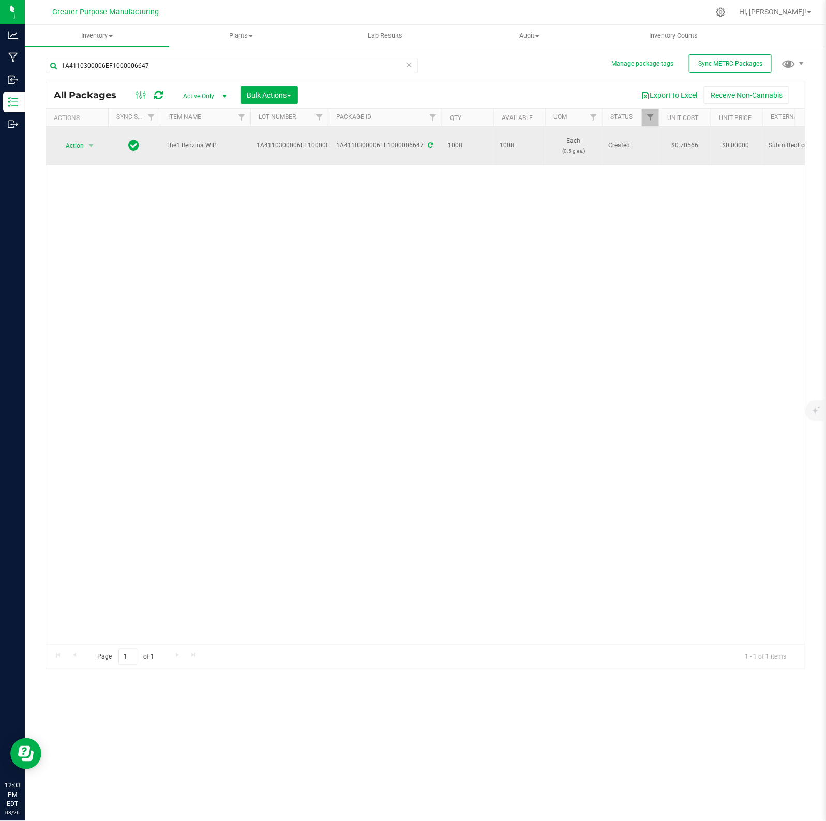
click at [433, 141] on div "1A4110300006EF1000006647" at bounding box center [384, 146] width 117 height 10
click at [428, 142] on icon at bounding box center [430, 145] width 5 height 6
